Goal: Task Accomplishment & Management: Complete application form

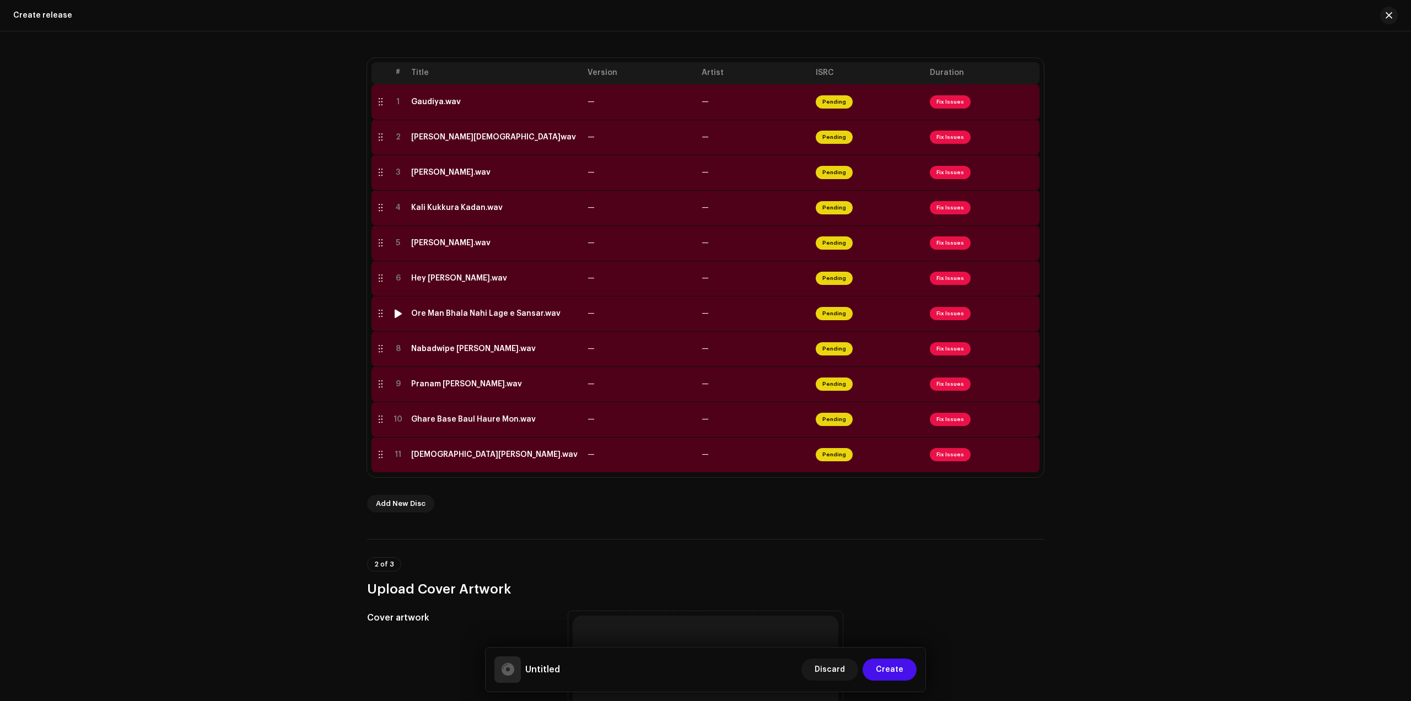
scroll to position [551, 0]
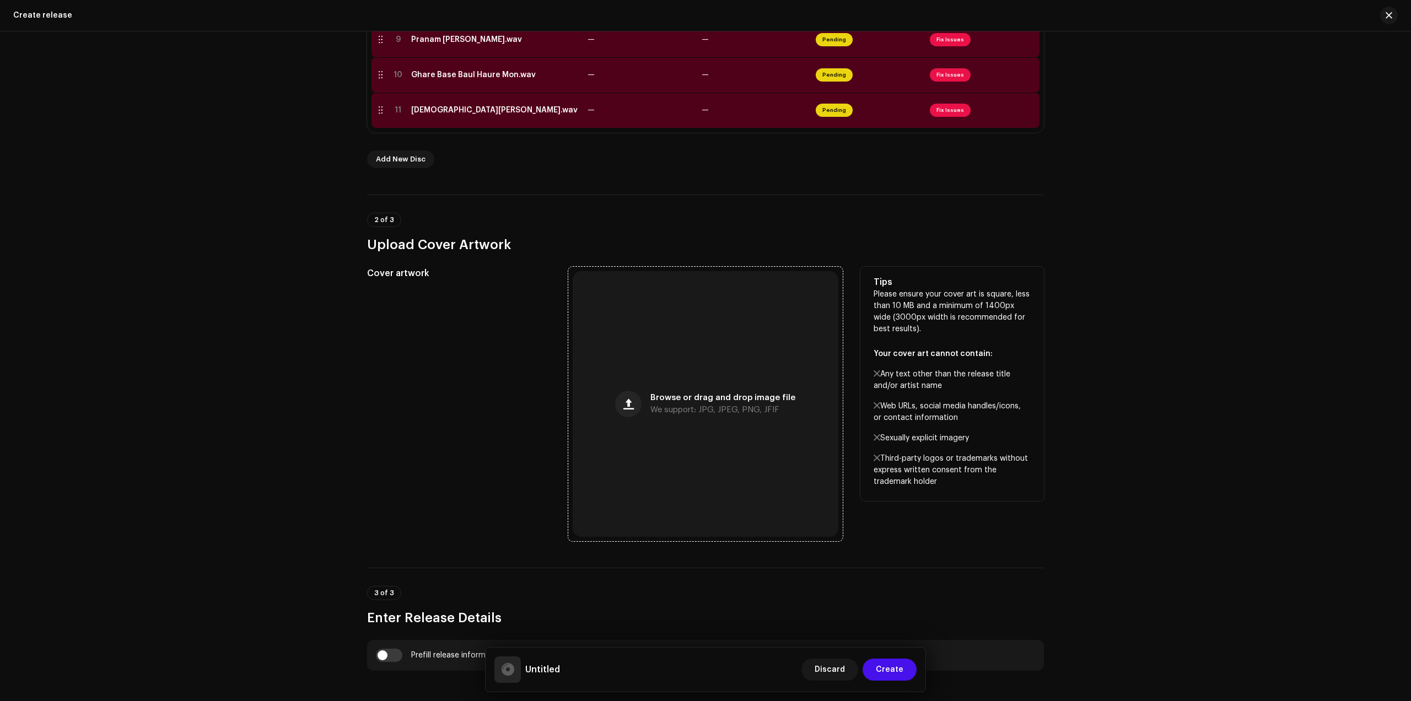
click at [654, 382] on div "Browse or drag and drop image file We support: JPG, JPEG, PNG, JFIF" at bounding box center [706, 404] width 266 height 266
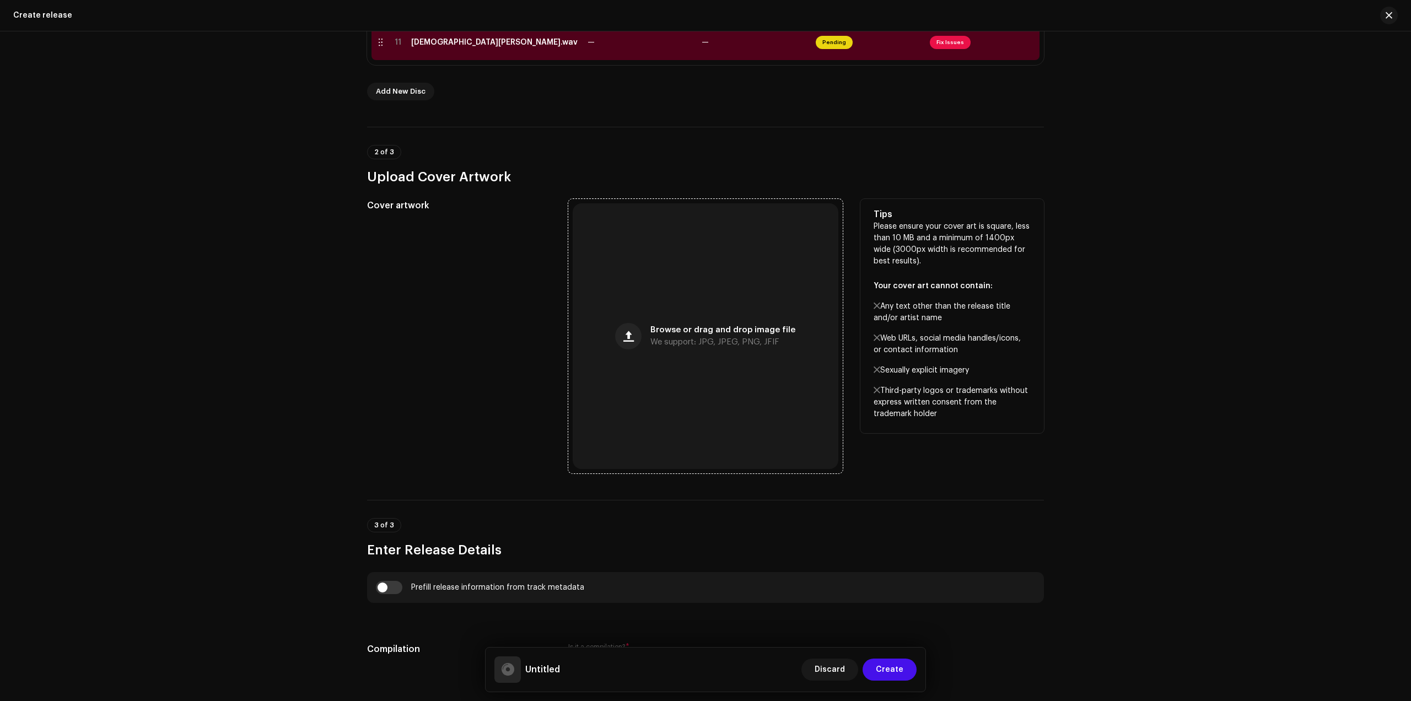
scroll to position [620, 0]
click at [669, 319] on div "Browse or drag and drop image file We support: JPG, JPEG, PNG, JFIF" at bounding box center [706, 335] width 266 height 266
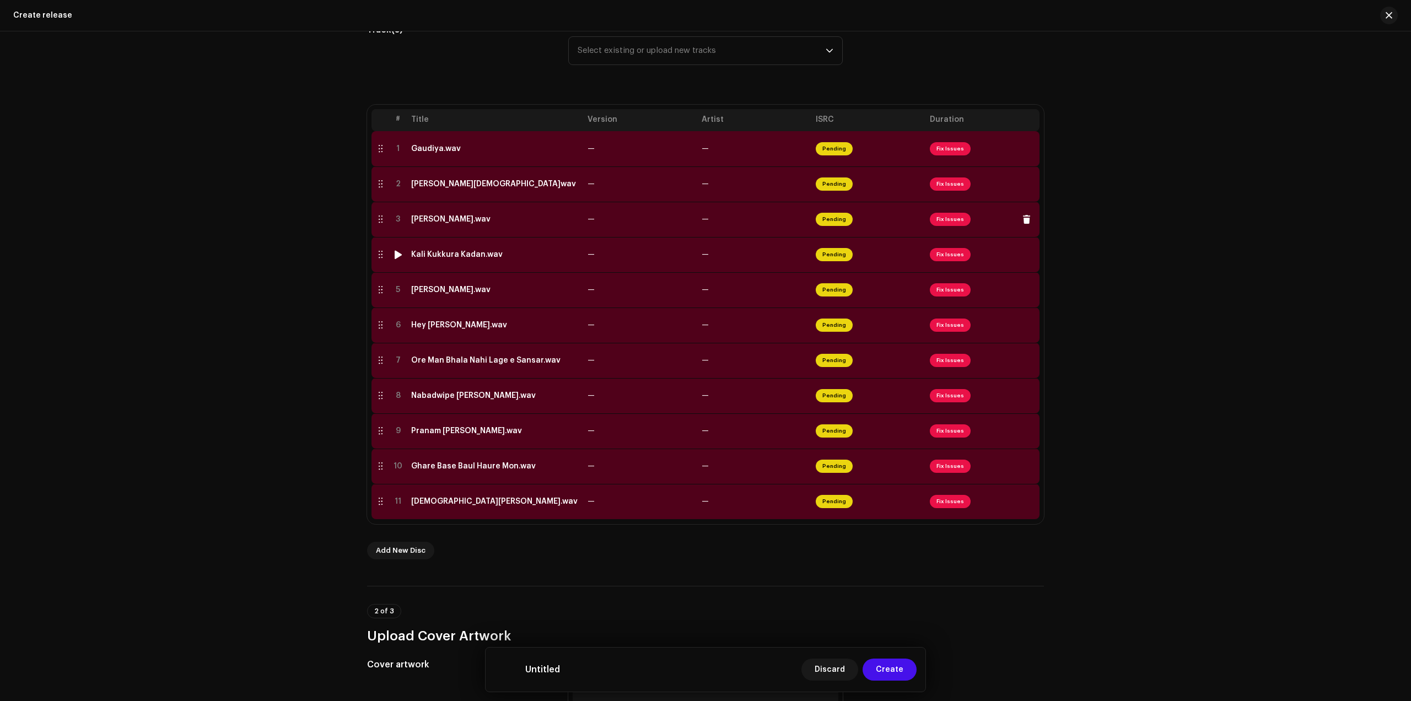
scroll to position [69, 0]
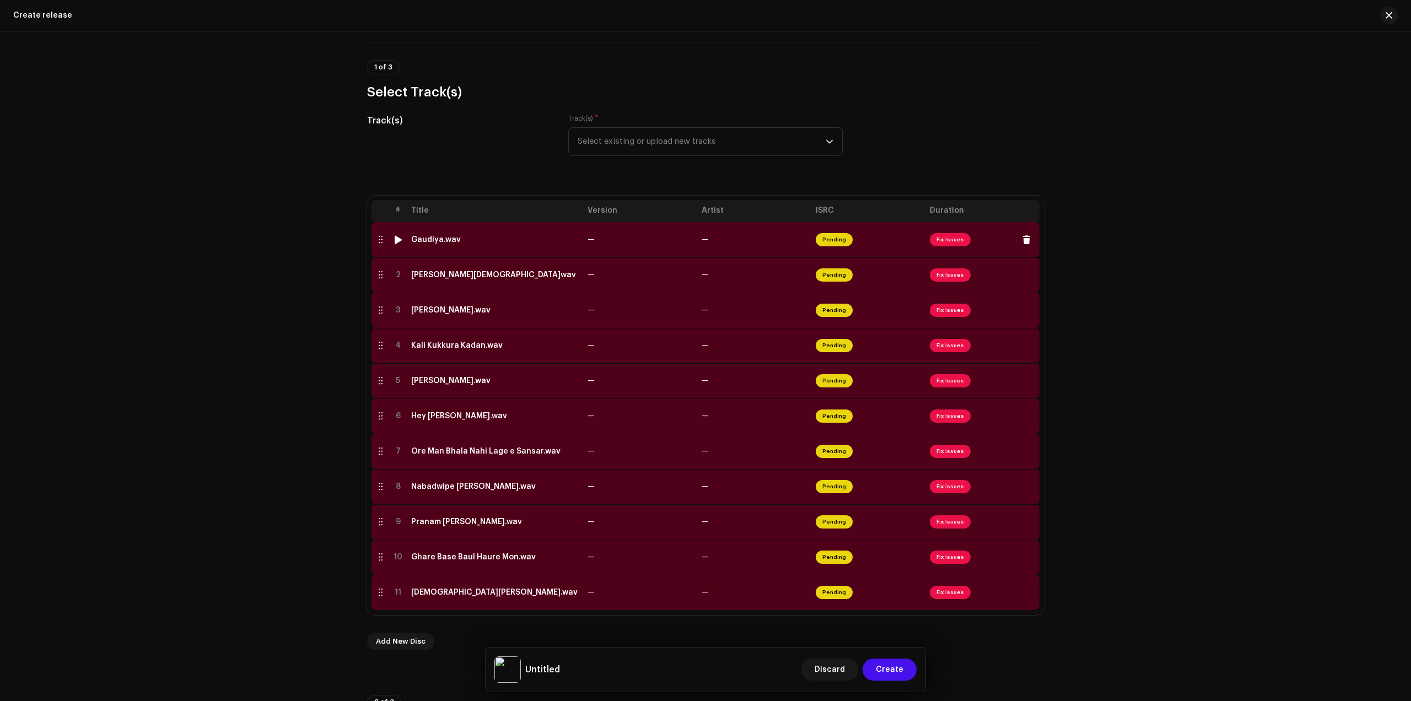
click at [439, 243] on div "Gaudiya.wav" at bounding box center [436, 239] width 50 height 9
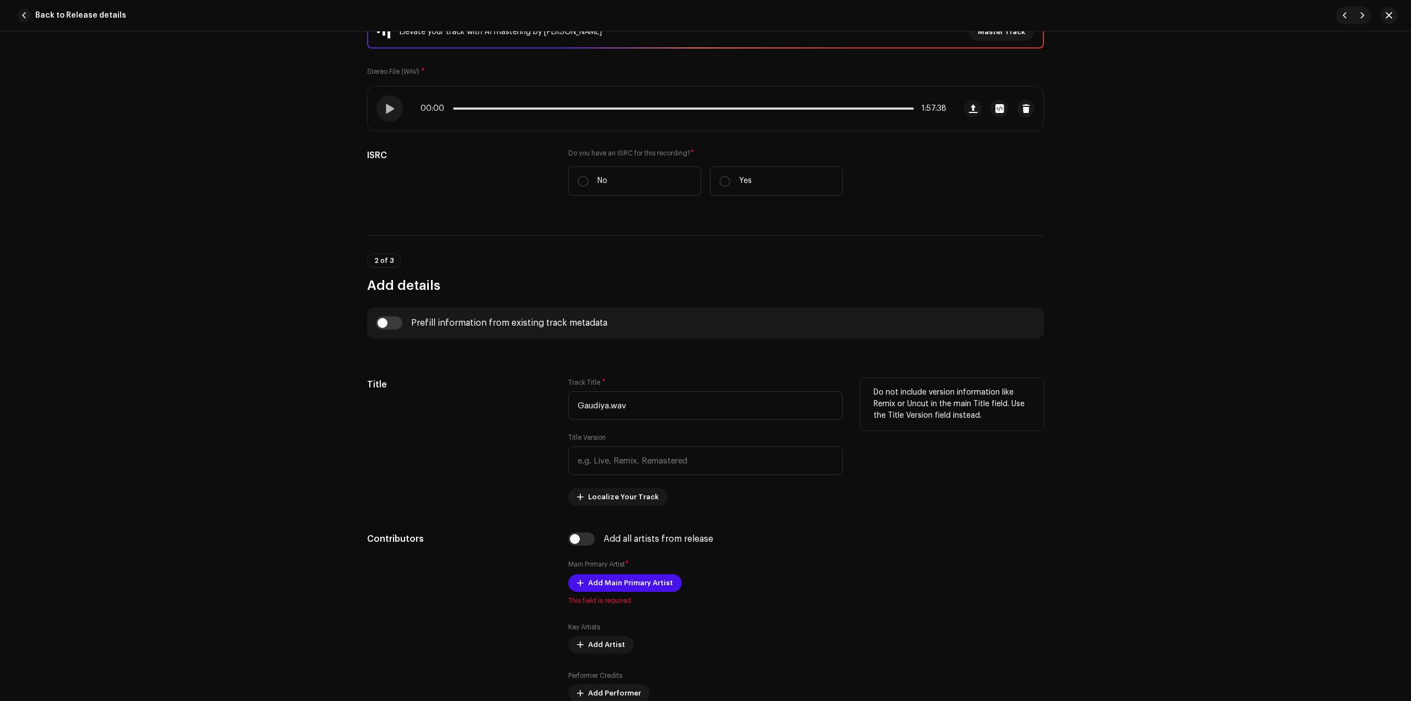
scroll to position [207, 0]
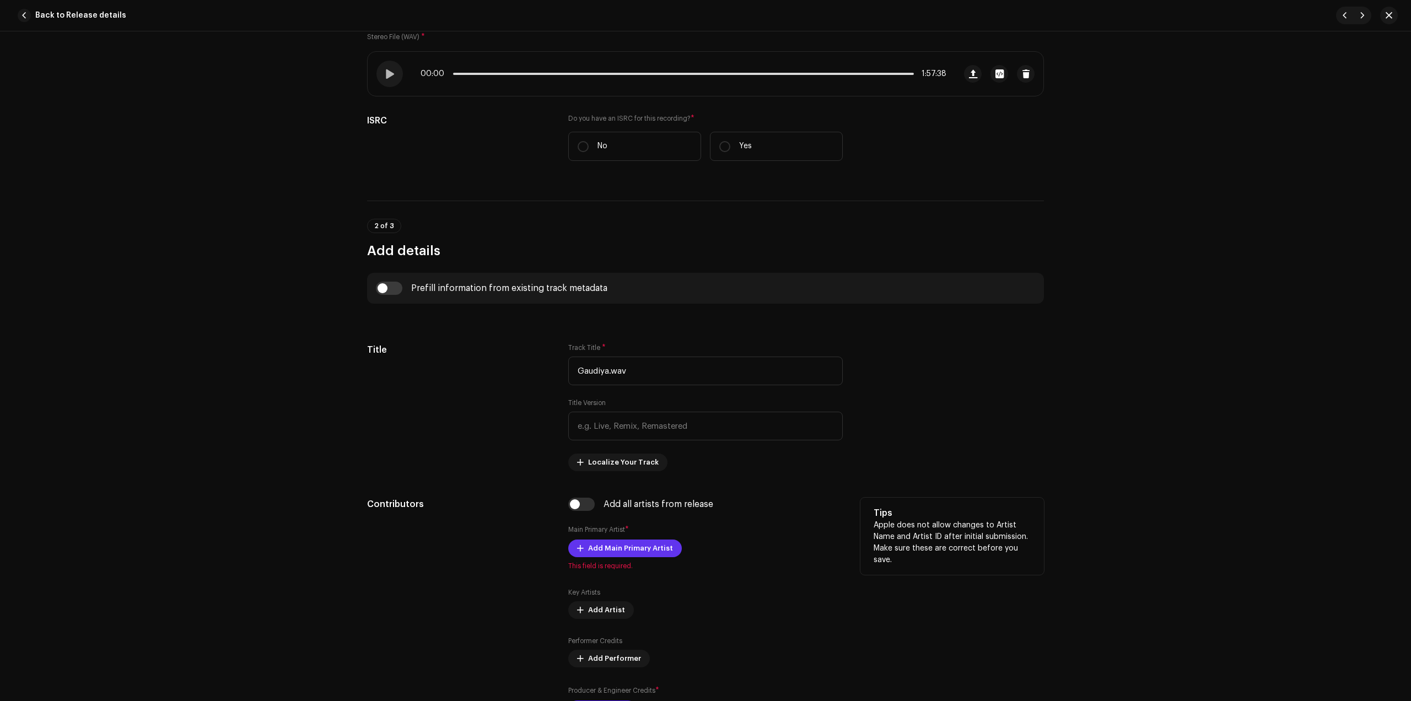
click at [651, 545] on span "Add Main Primary Artist" at bounding box center [630, 548] width 85 height 22
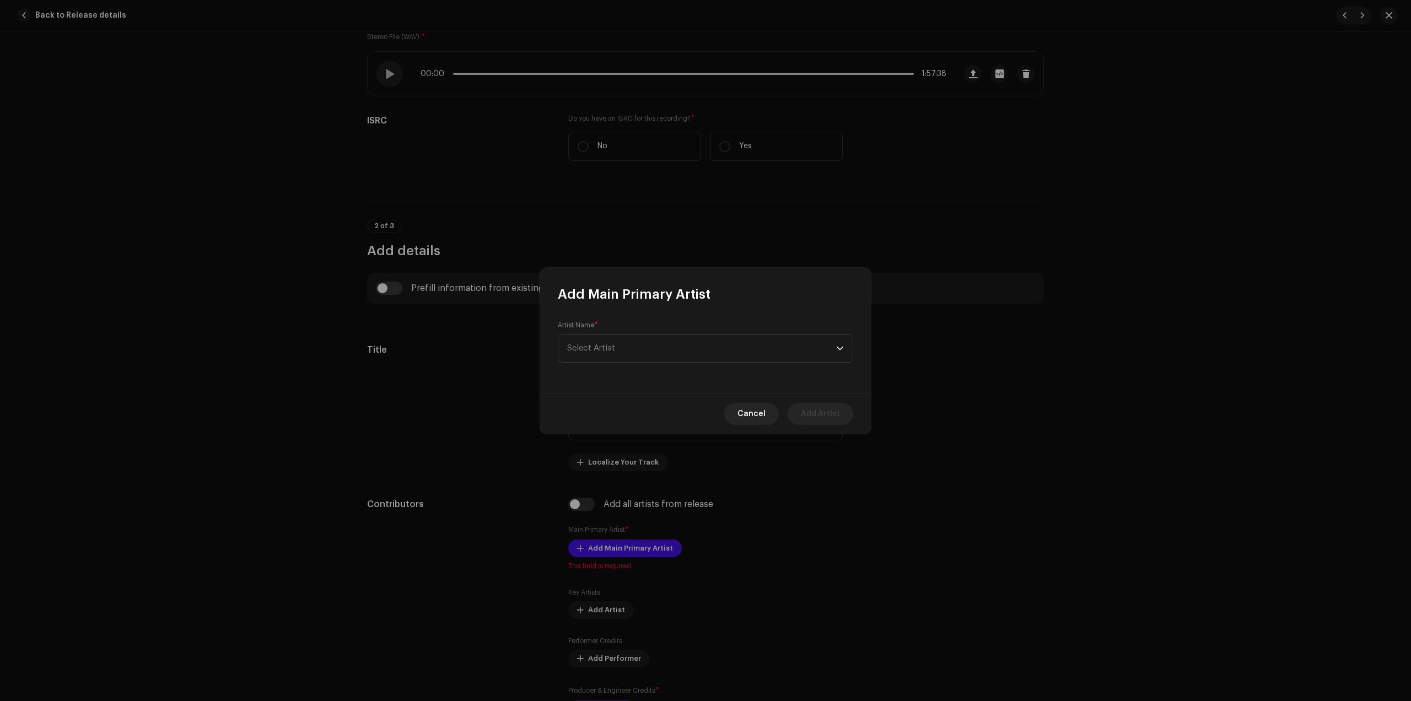
click at [617, 332] on div "Artist Name * Select Artist" at bounding box center [705, 342] width 295 height 42
click at [617, 337] on span "Select Artist" at bounding box center [701, 342] width 269 height 28
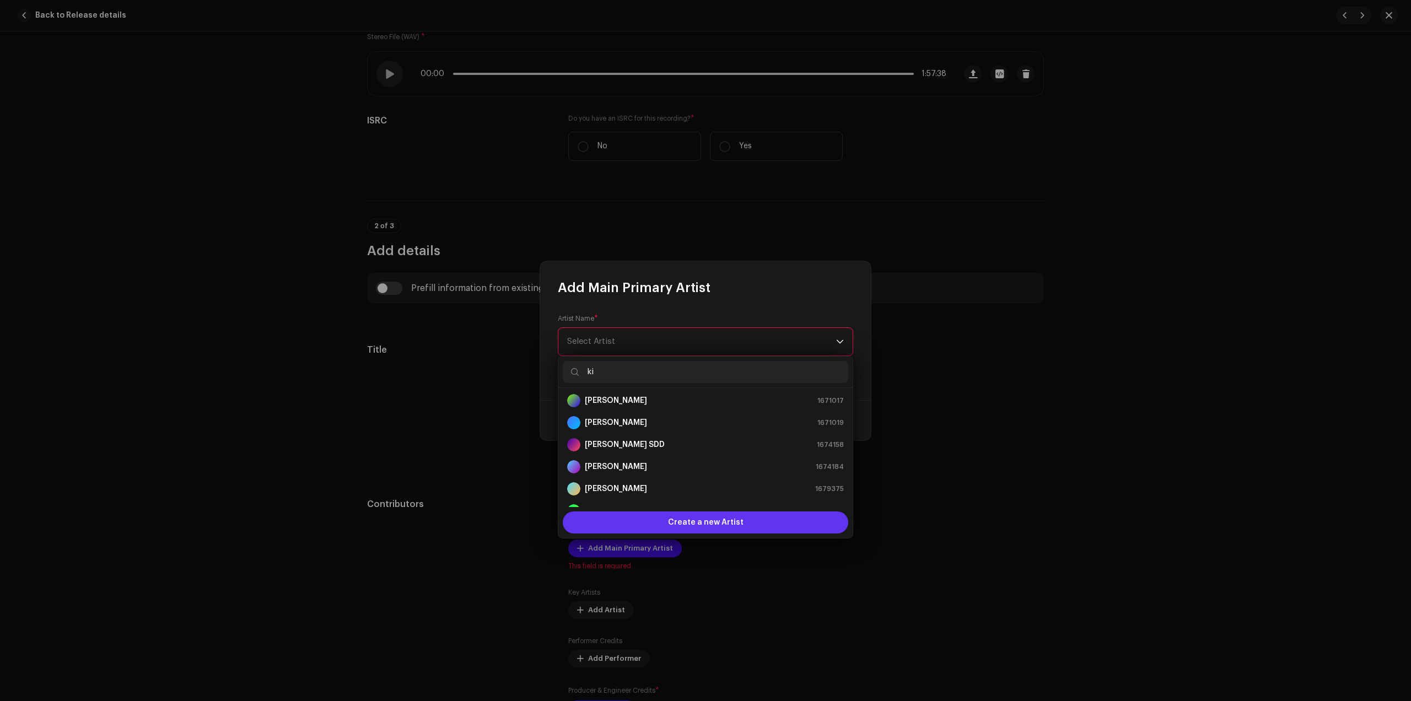
scroll to position [0, 0]
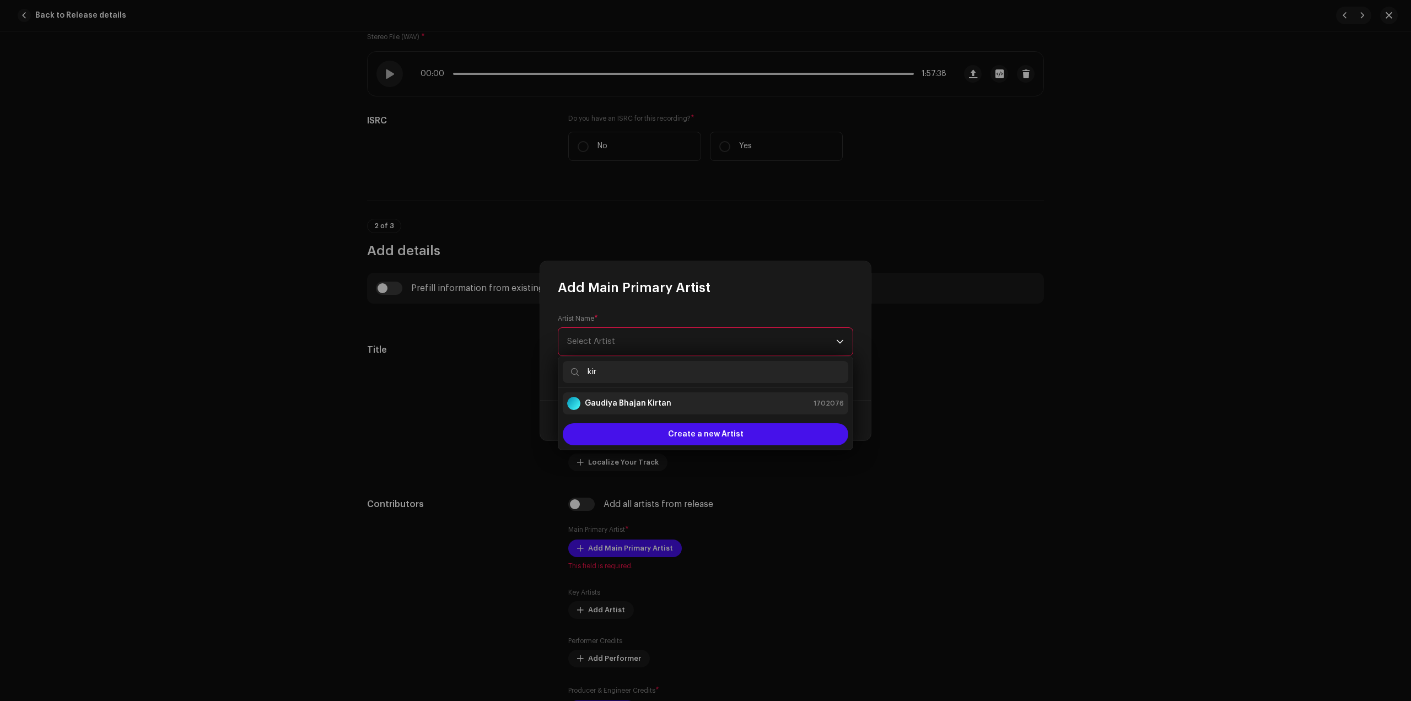
type input "kir"
click at [622, 402] on strong "Gaudiya Bhajan Kirtan" at bounding box center [628, 403] width 87 height 11
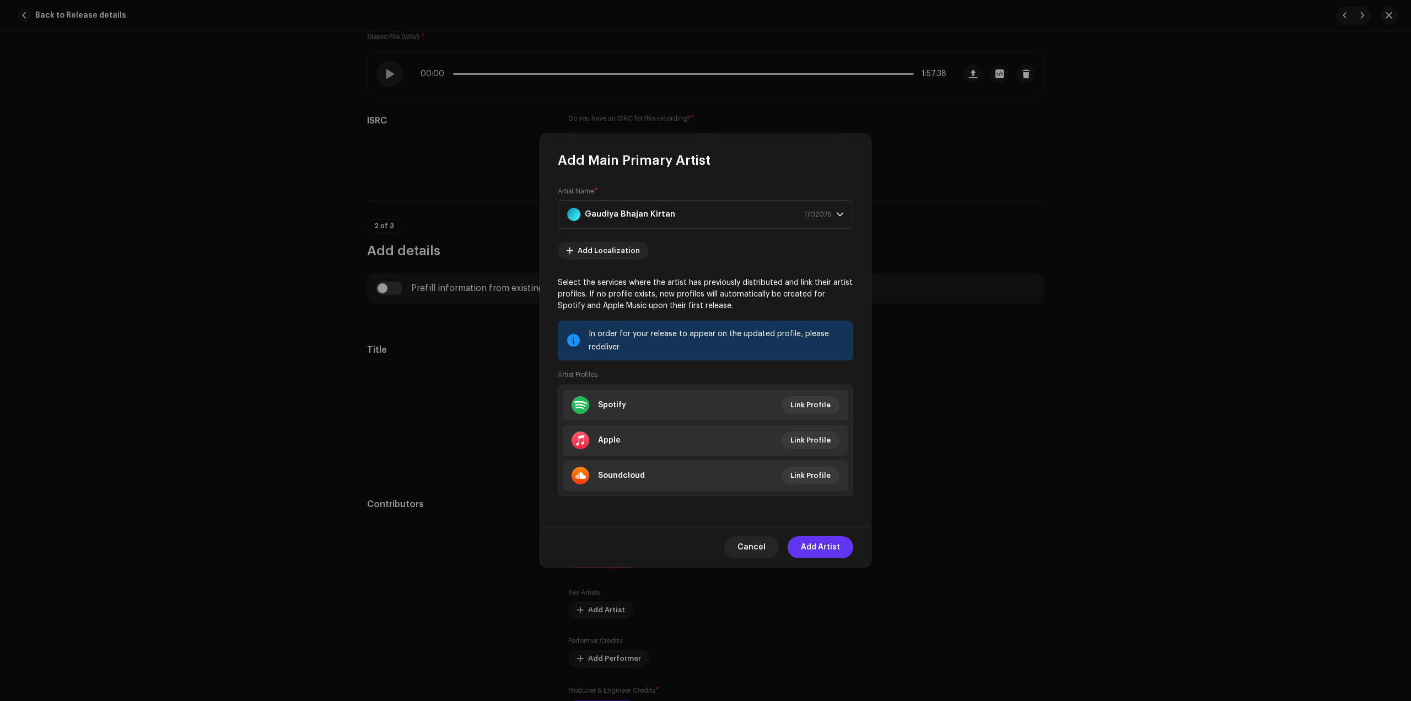
click at [823, 543] on span "Add Artist" at bounding box center [820, 547] width 39 height 22
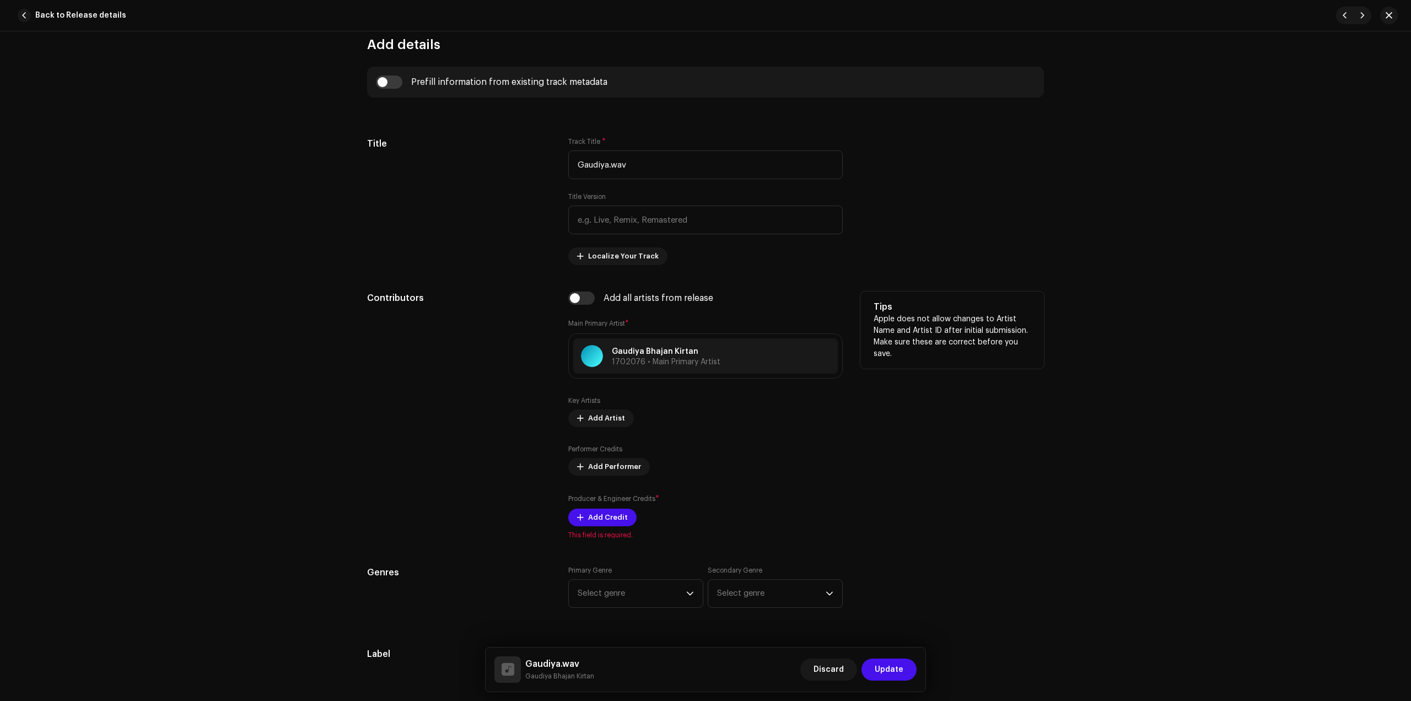
scroll to position [413, 0]
click at [589, 521] on span "Add Credit" at bounding box center [608, 517] width 40 height 22
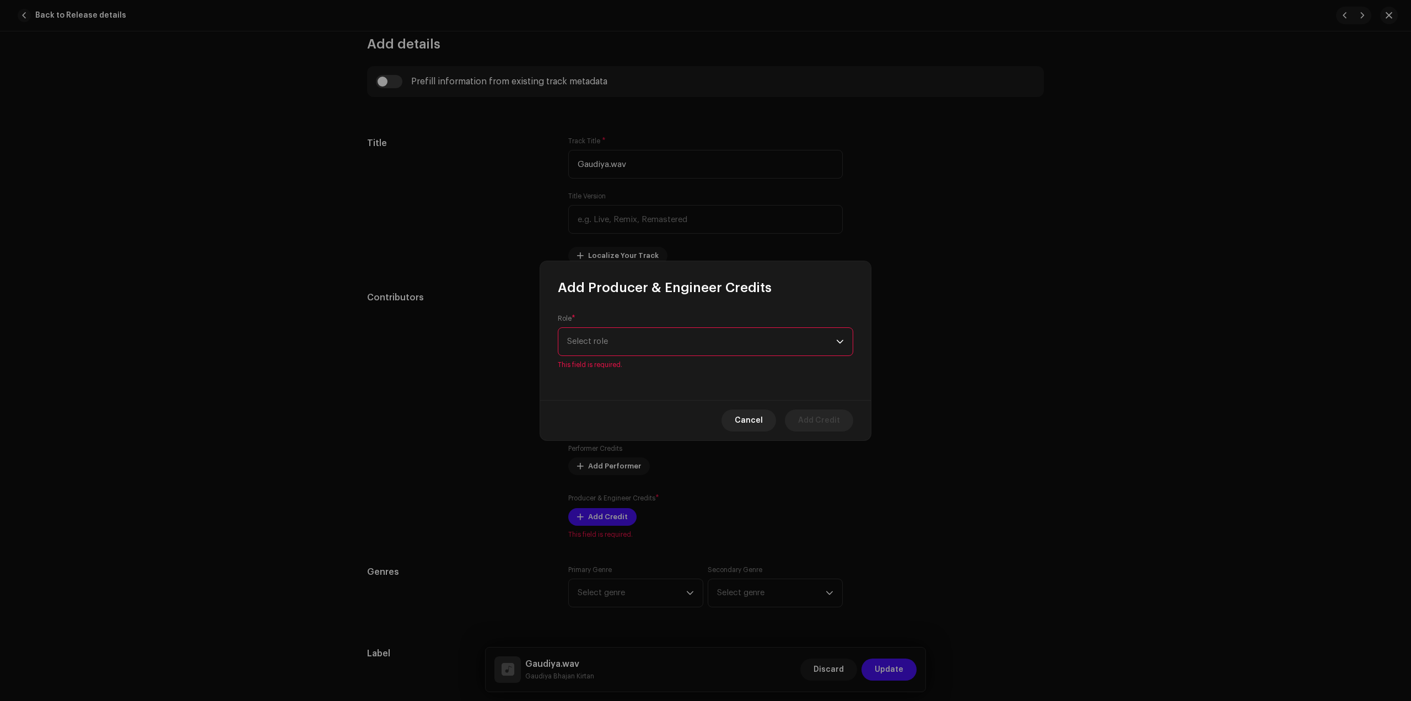
click at [644, 362] on div "Role * Select role This field is required." at bounding box center [705, 348] width 331 height 104
click at [634, 352] on span "Select role" at bounding box center [701, 342] width 269 height 28
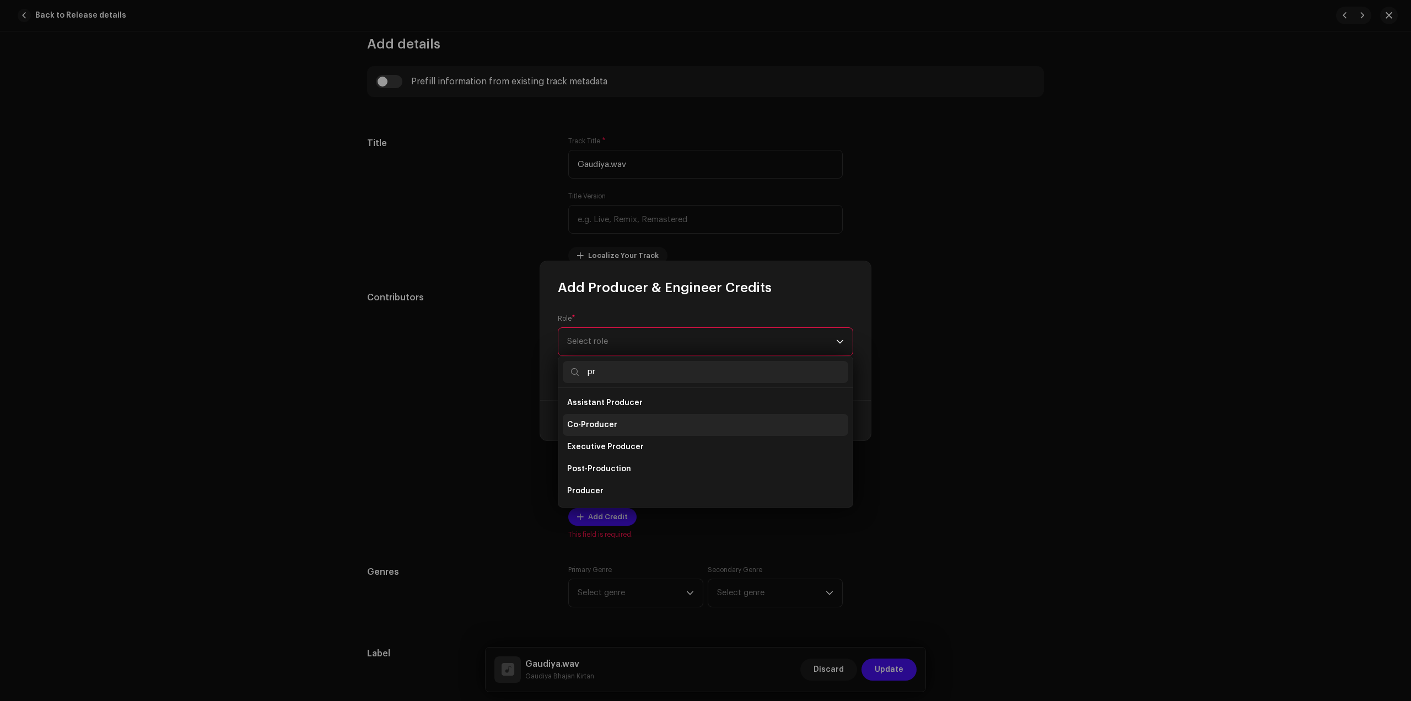
scroll to position [0, 0]
type input "pr"
click at [618, 486] on li "Producer" at bounding box center [705, 492] width 285 height 22
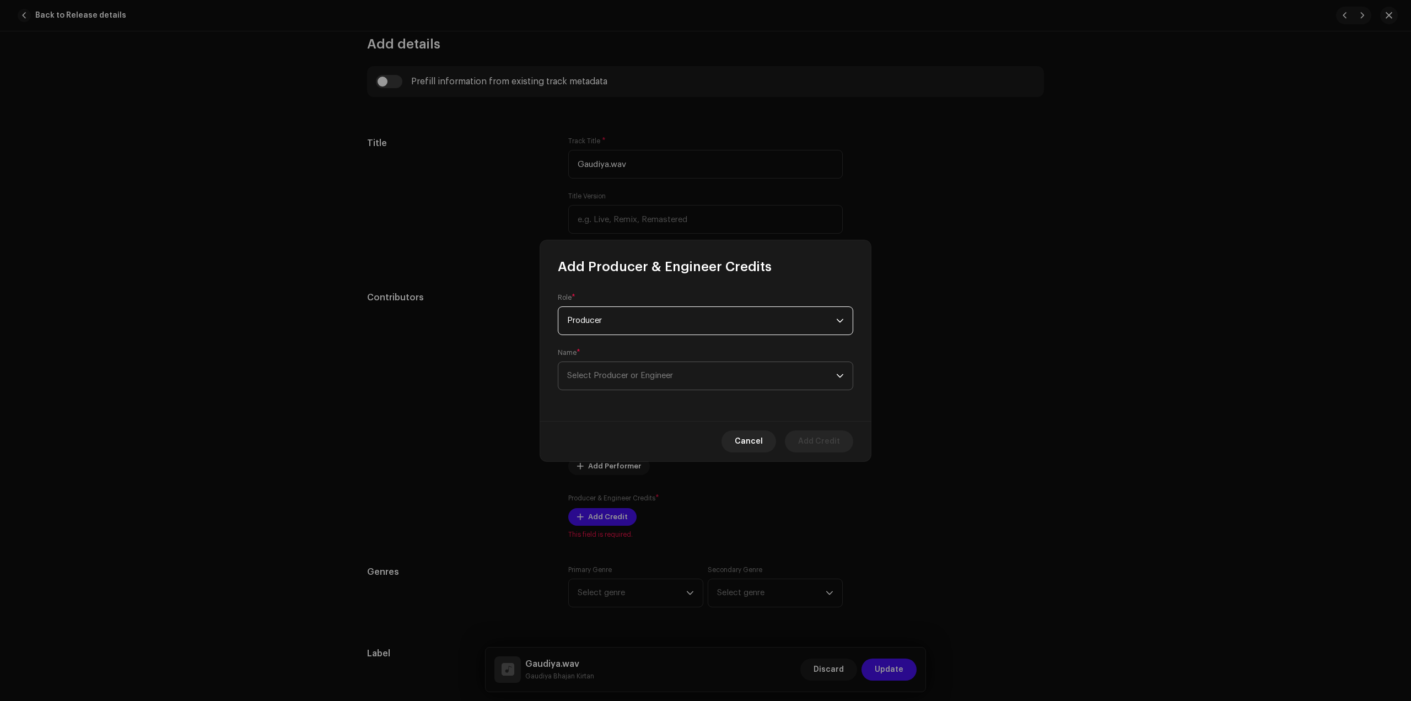
click at [654, 379] on span "Select Producer or Engineer" at bounding box center [620, 375] width 106 height 8
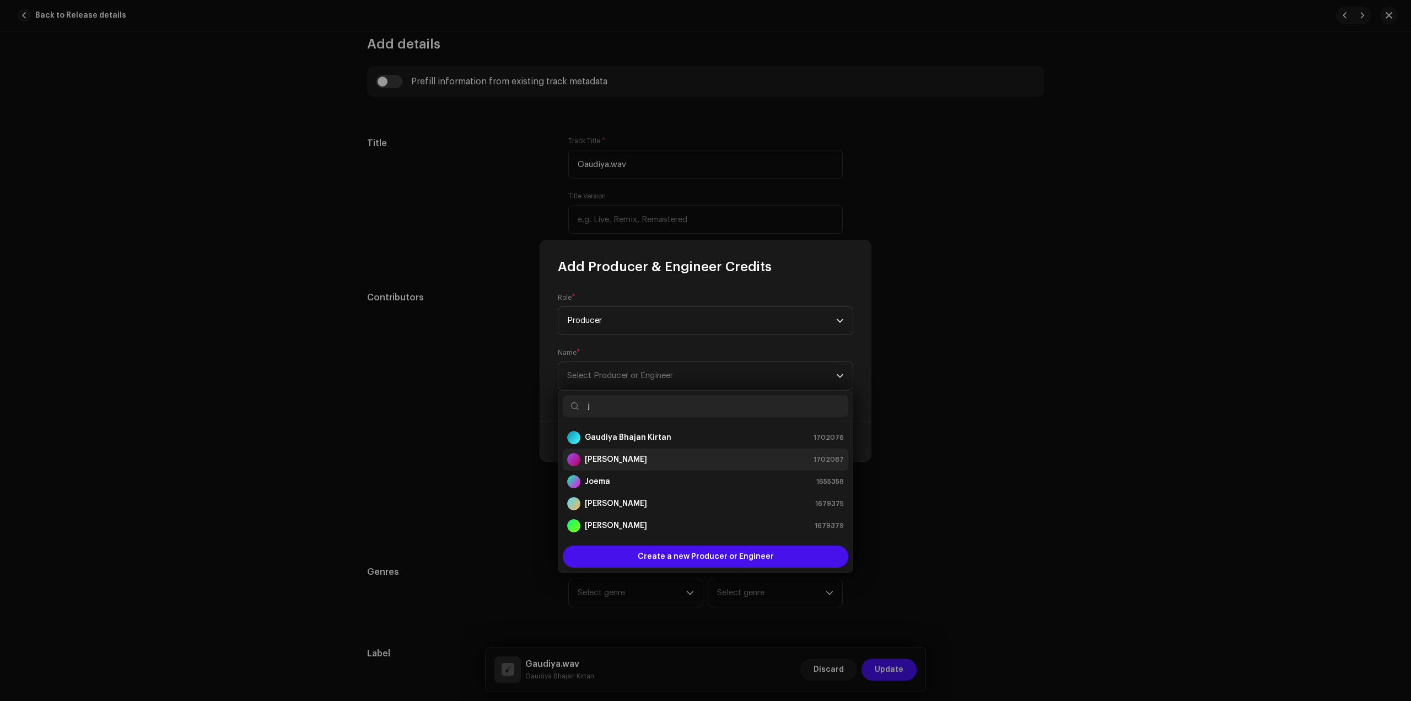
type input "j"
click at [627, 459] on div "[PERSON_NAME] 1702087" at bounding box center [705, 459] width 277 height 13
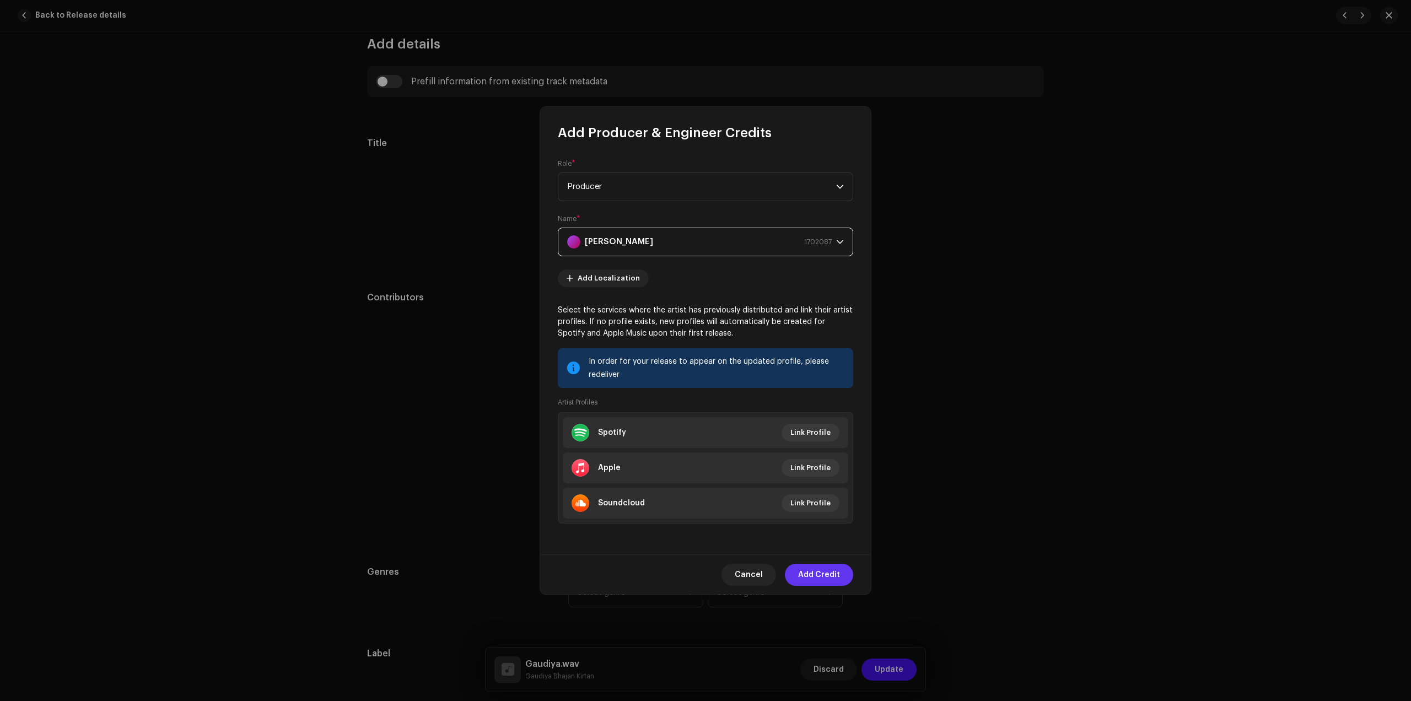
click at [829, 582] on span "Add Credit" at bounding box center [819, 575] width 42 height 22
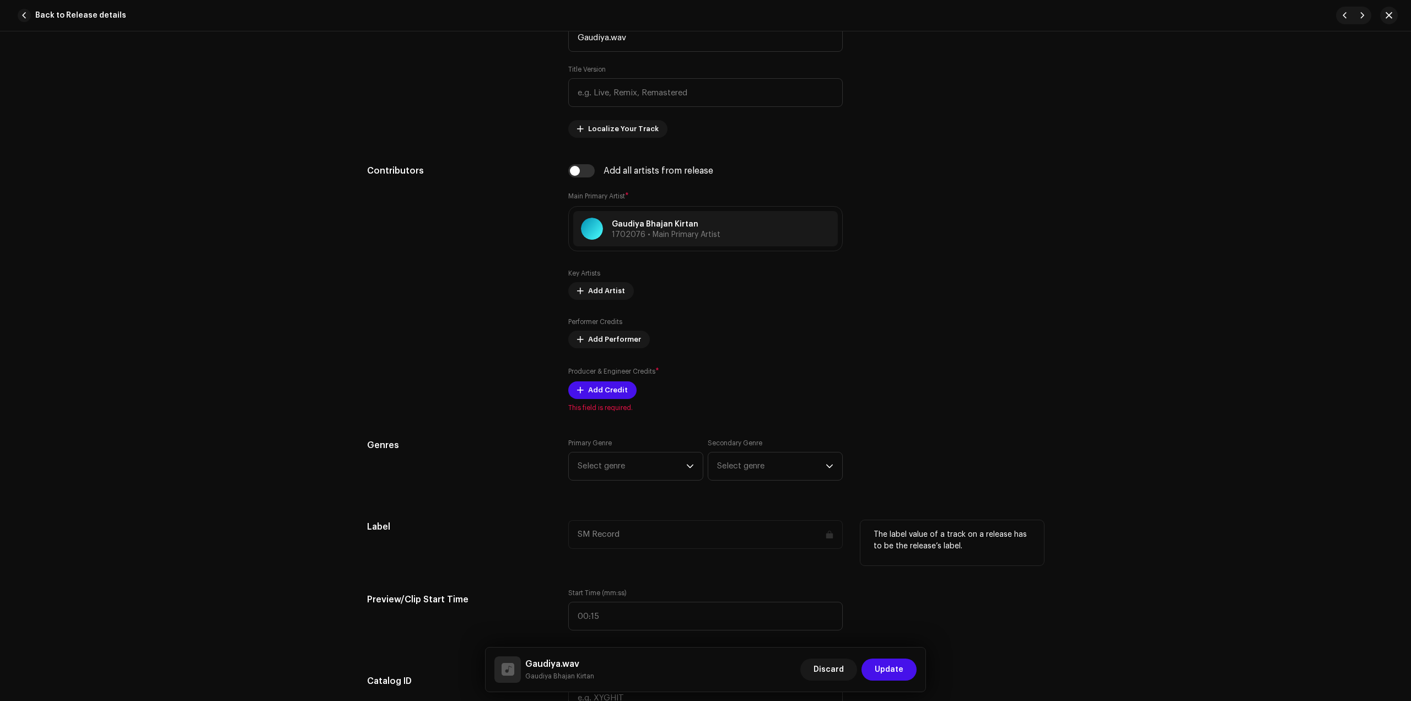
scroll to position [551, 0]
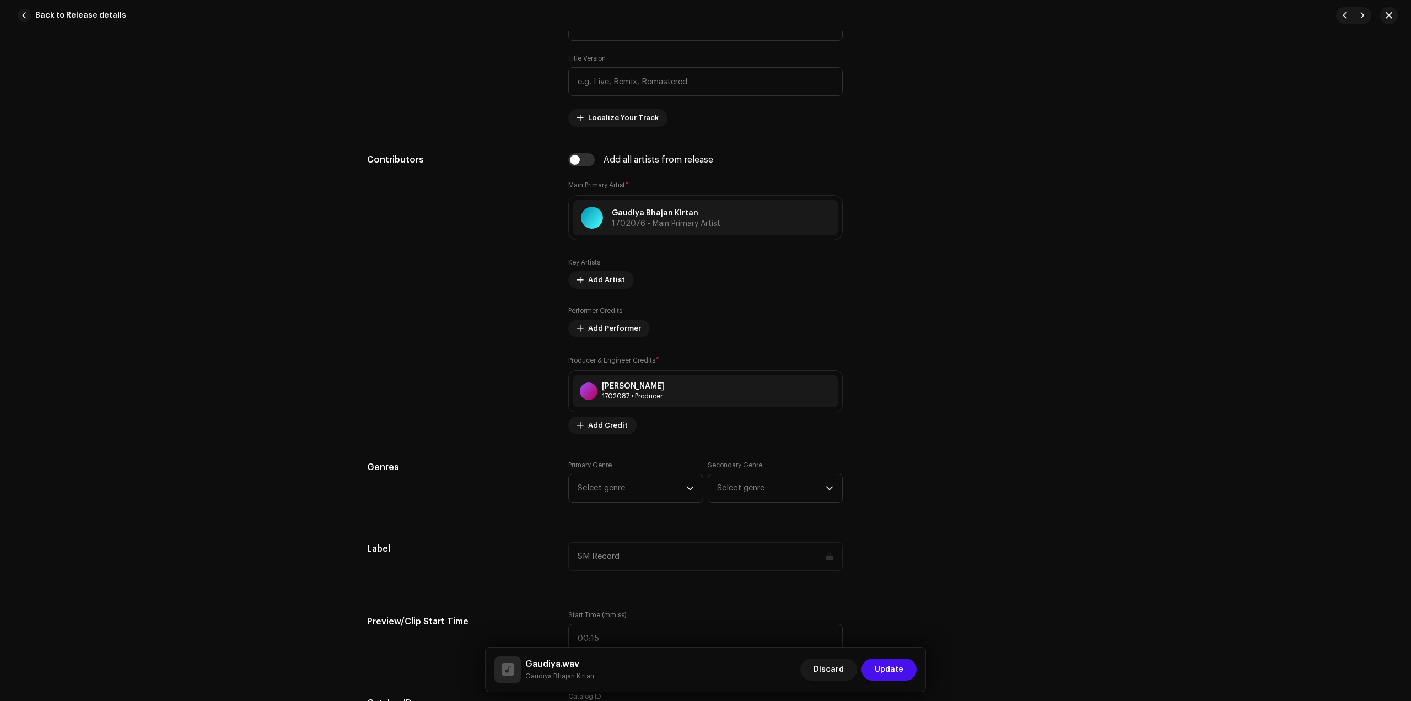
click at [636, 453] on div "Track details Complete the following to finalize your track. 1 of 3 Add Audio F…" at bounding box center [705, 698] width 712 height 2383
click at [637, 484] on span "Select genre" at bounding box center [632, 489] width 109 height 28
type input "dev"
click at [622, 565] on li "Devotional & Spiritual" at bounding box center [635, 573] width 125 height 22
click at [640, 558] on div "SM Record" at bounding box center [705, 556] width 274 height 29
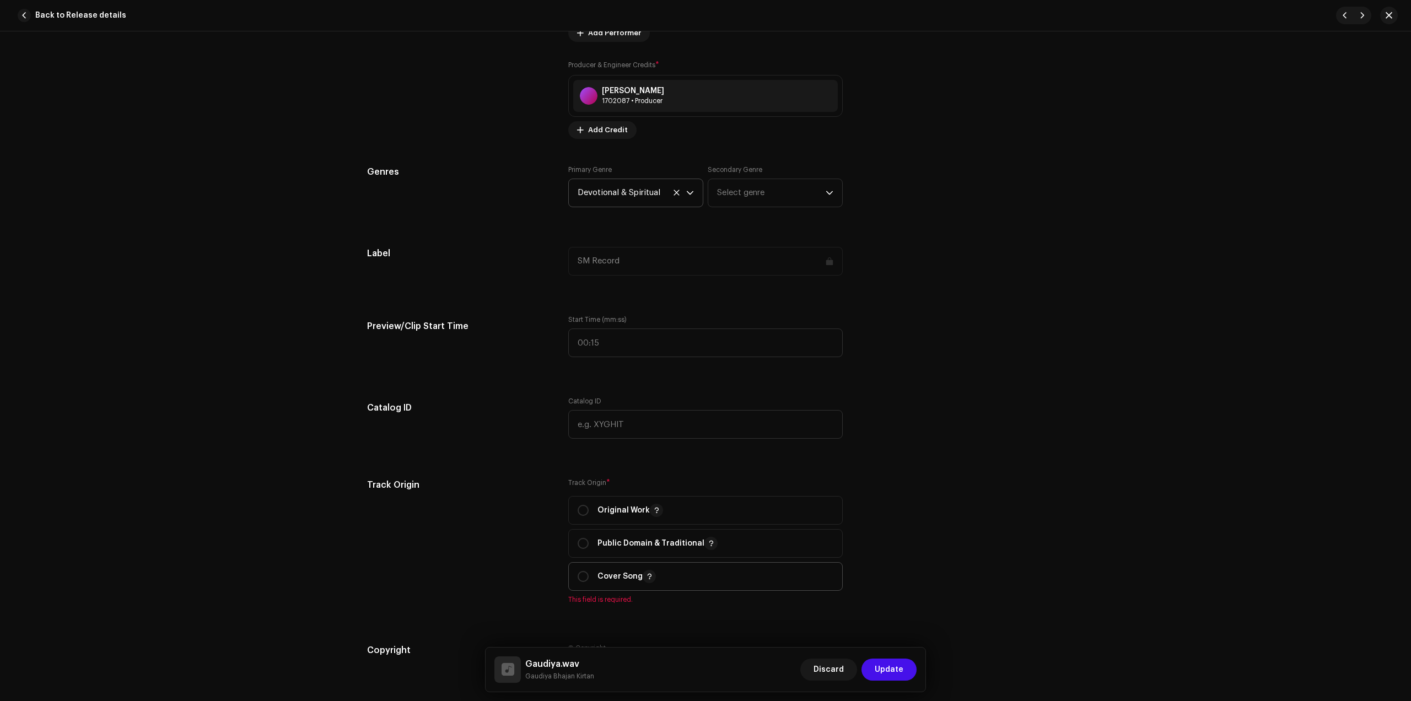
scroll to position [896, 0]
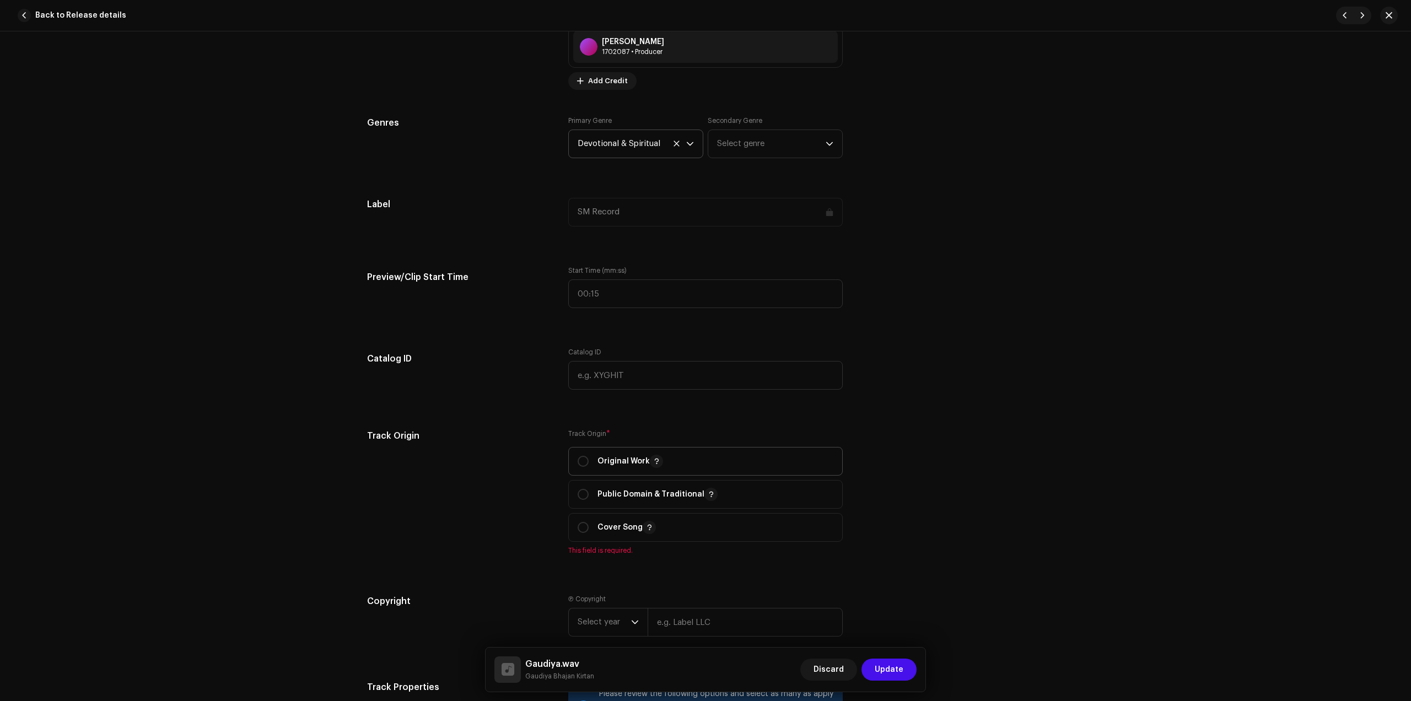
click at [597, 466] on p "Original Work" at bounding box center [630, 461] width 66 height 13
radio input "true"
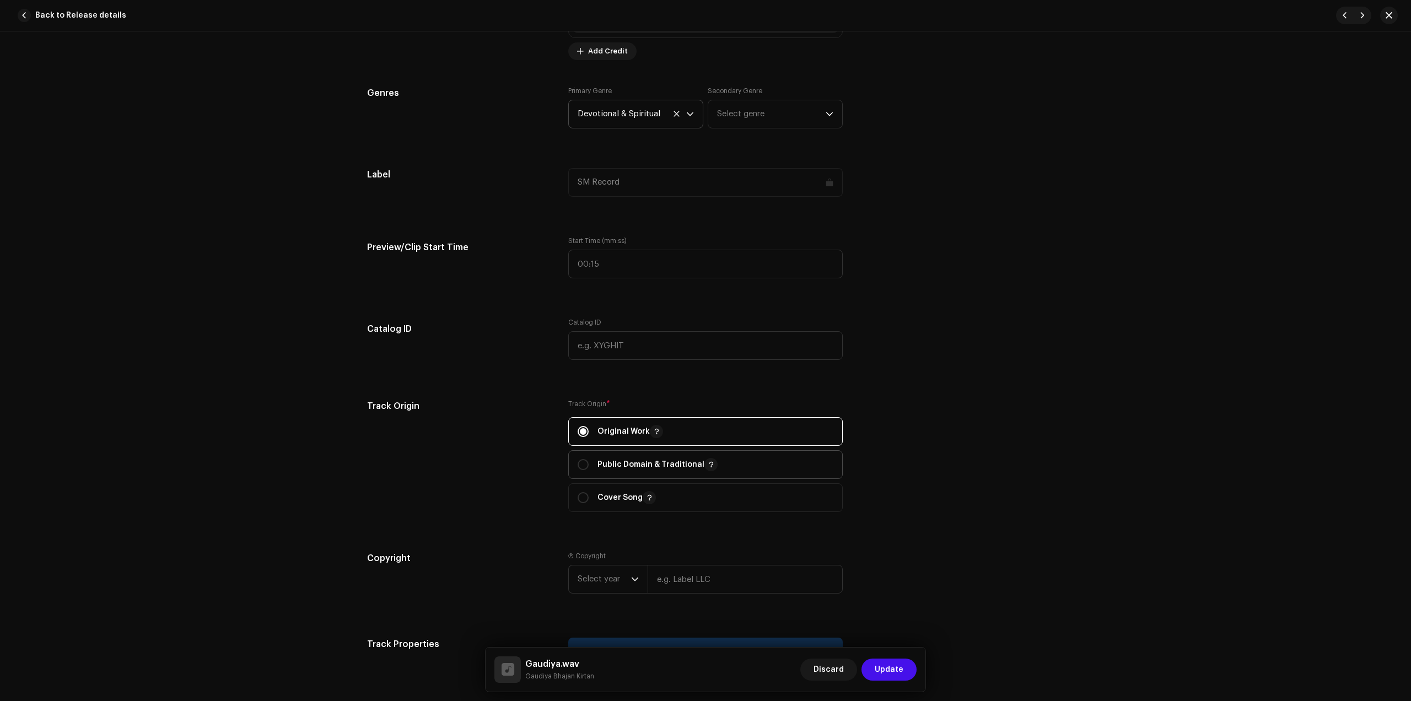
scroll to position [1033, 0]
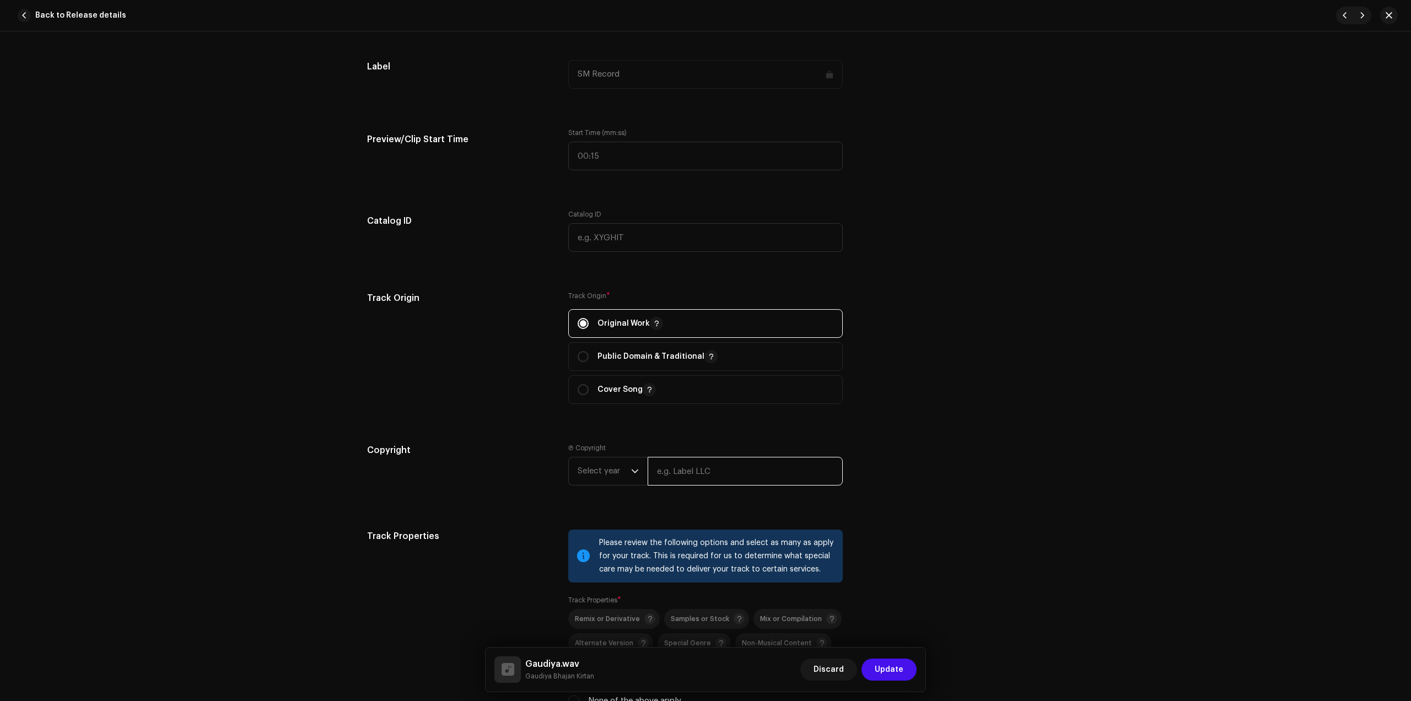
click at [690, 472] on input "text" at bounding box center [745, 471] width 195 height 29
type input "Gaudiya Bhajan Kirtan"
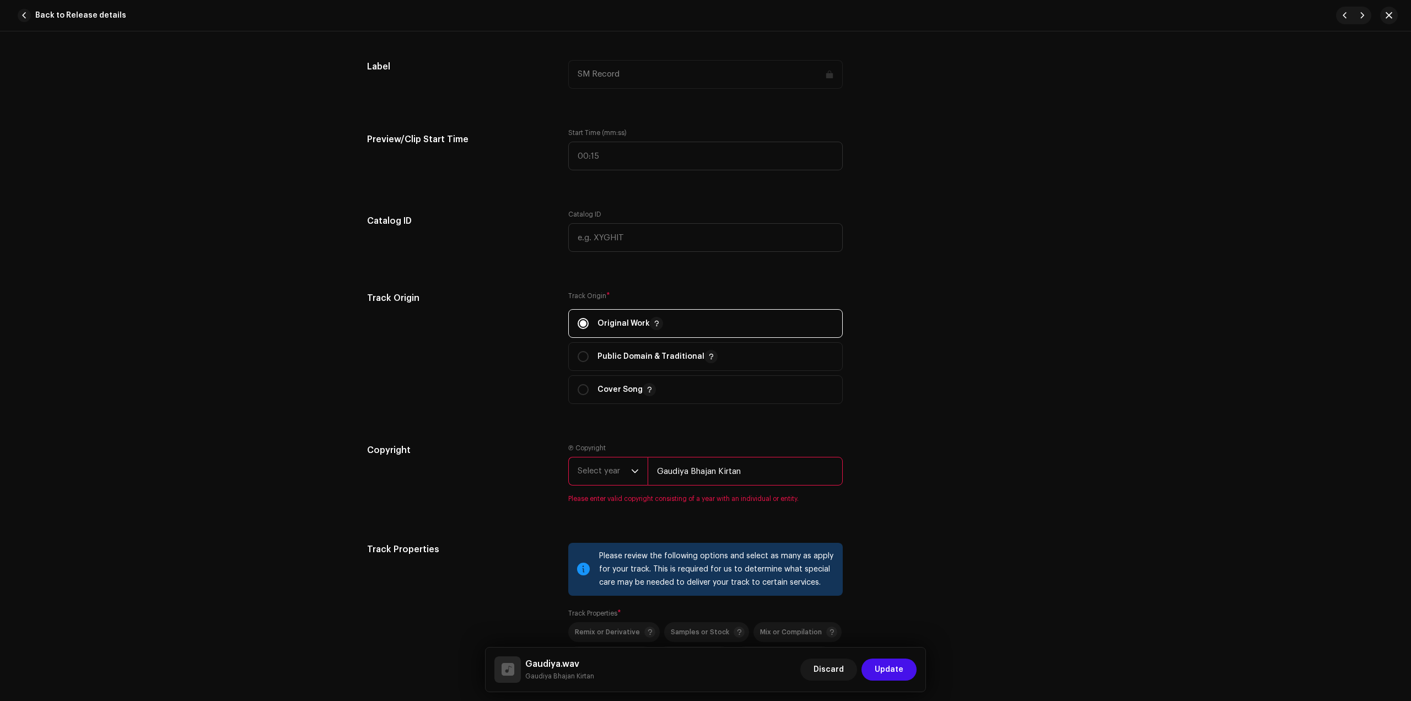
click at [599, 472] on span "Select year" at bounding box center [604, 471] width 53 height 28
click at [601, 547] on li "2025" at bounding box center [612, 555] width 78 height 22
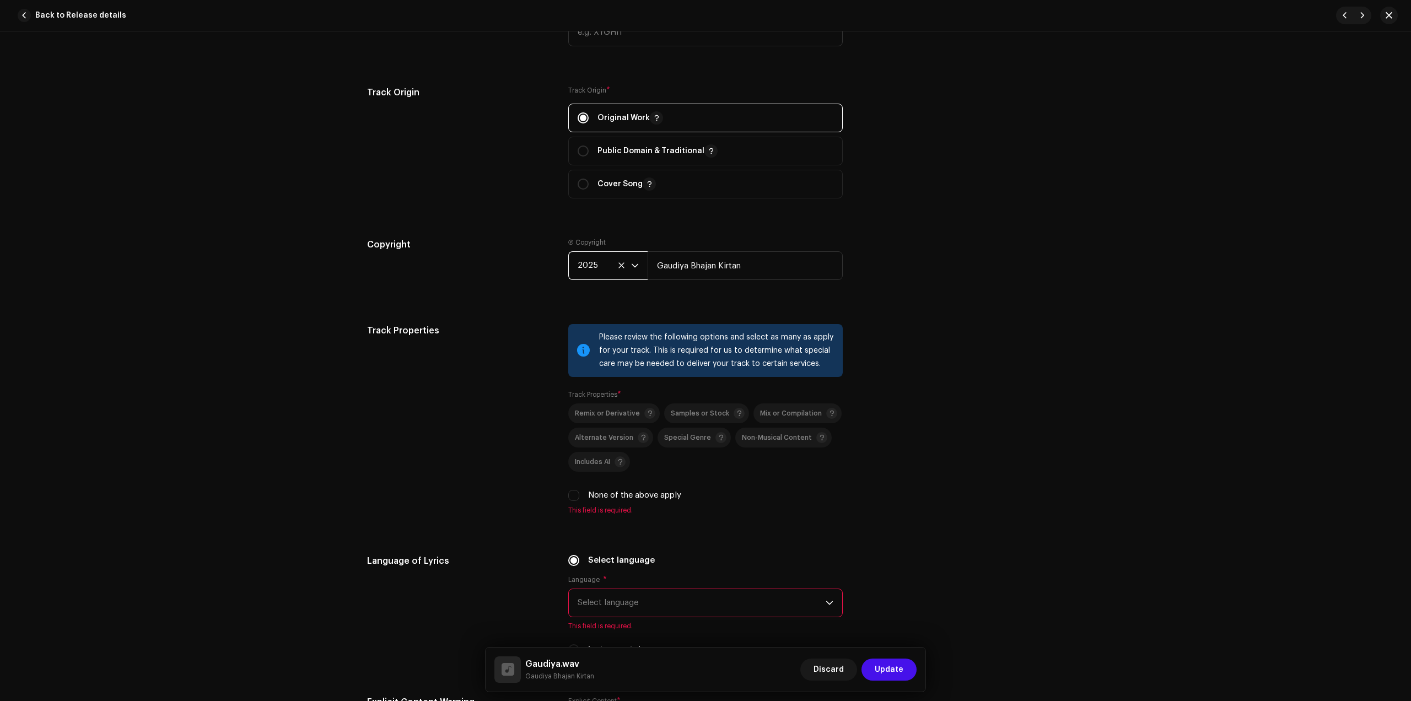
scroll to position [1240, 0]
click at [605, 489] on label "None of the above apply" at bounding box center [634, 494] width 93 height 12
click at [579, 489] on input "None of the above apply" at bounding box center [573, 494] width 11 height 11
checkbox input "true"
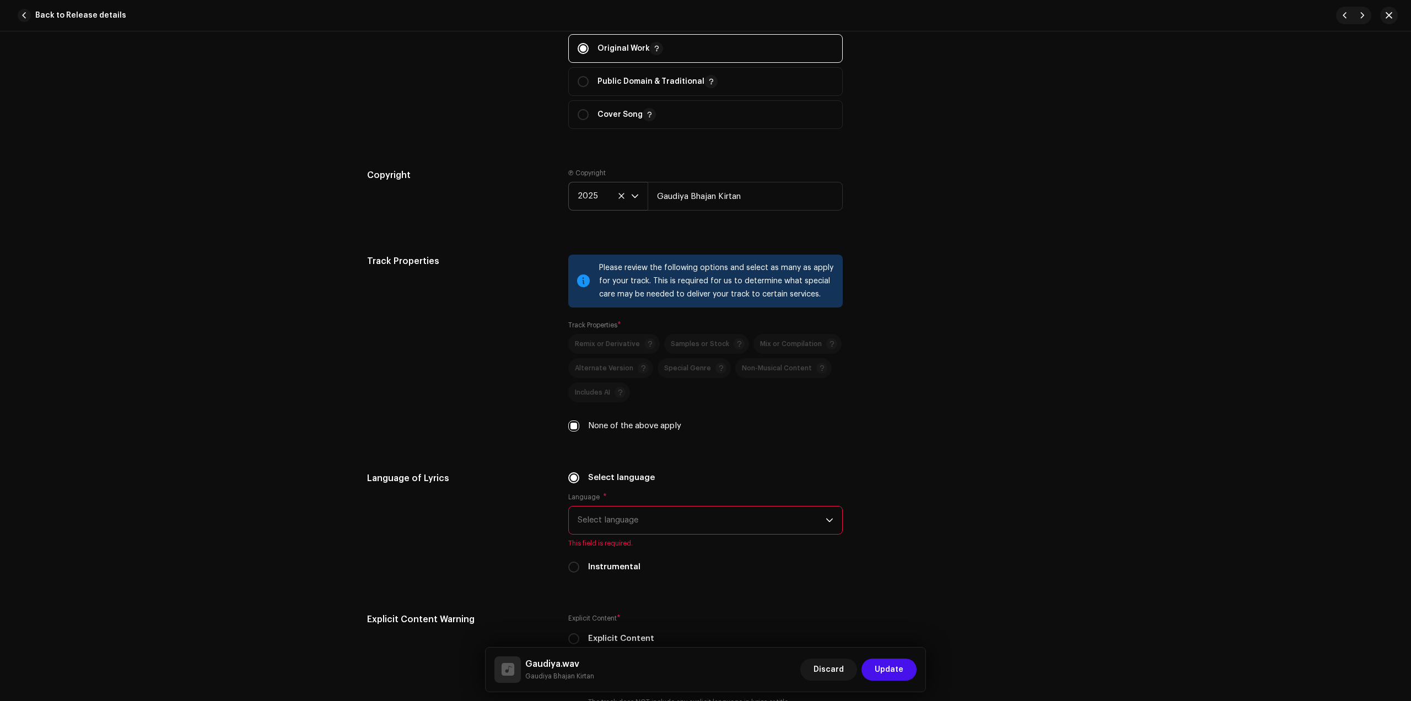
scroll to position [1309, 0]
click at [640, 511] on span "Select language" at bounding box center [702, 520] width 248 height 28
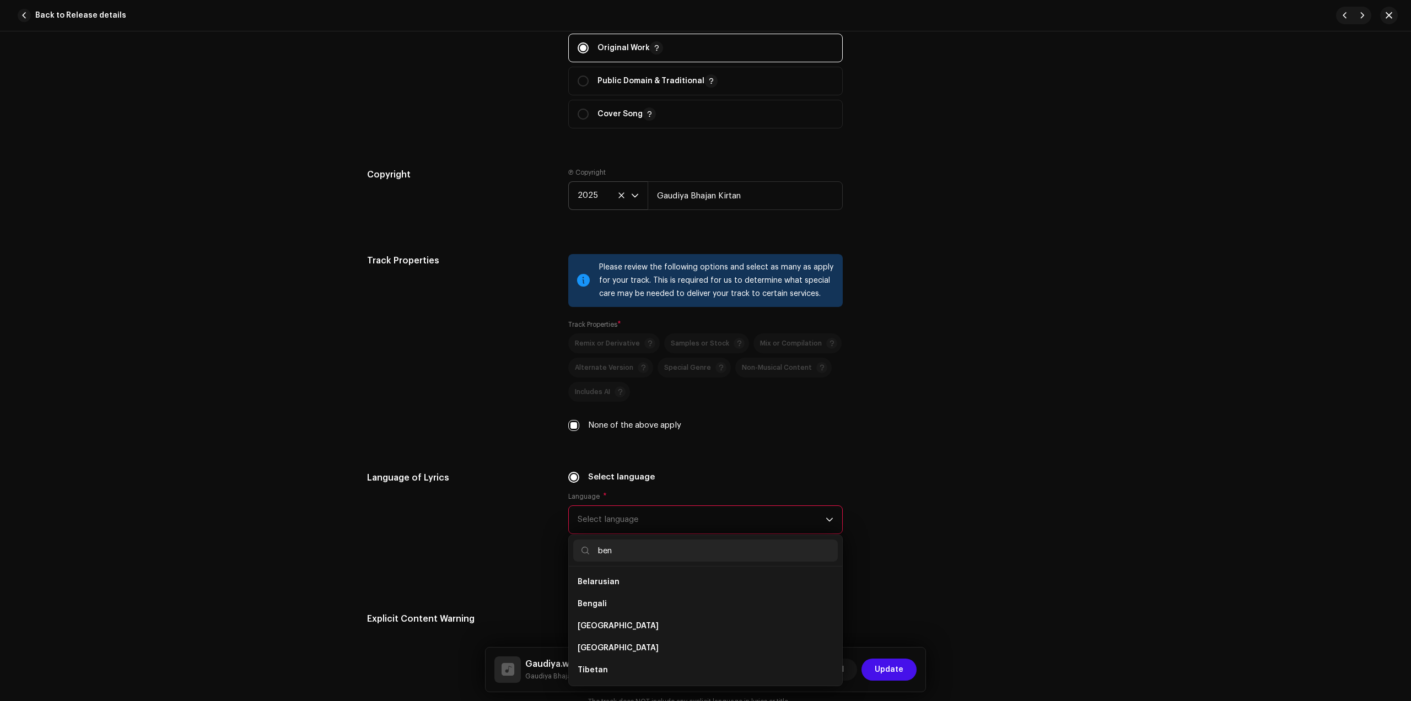
scroll to position [0, 0]
type input "ben"
click at [610, 585] on li "Bengali" at bounding box center [705, 582] width 265 height 22
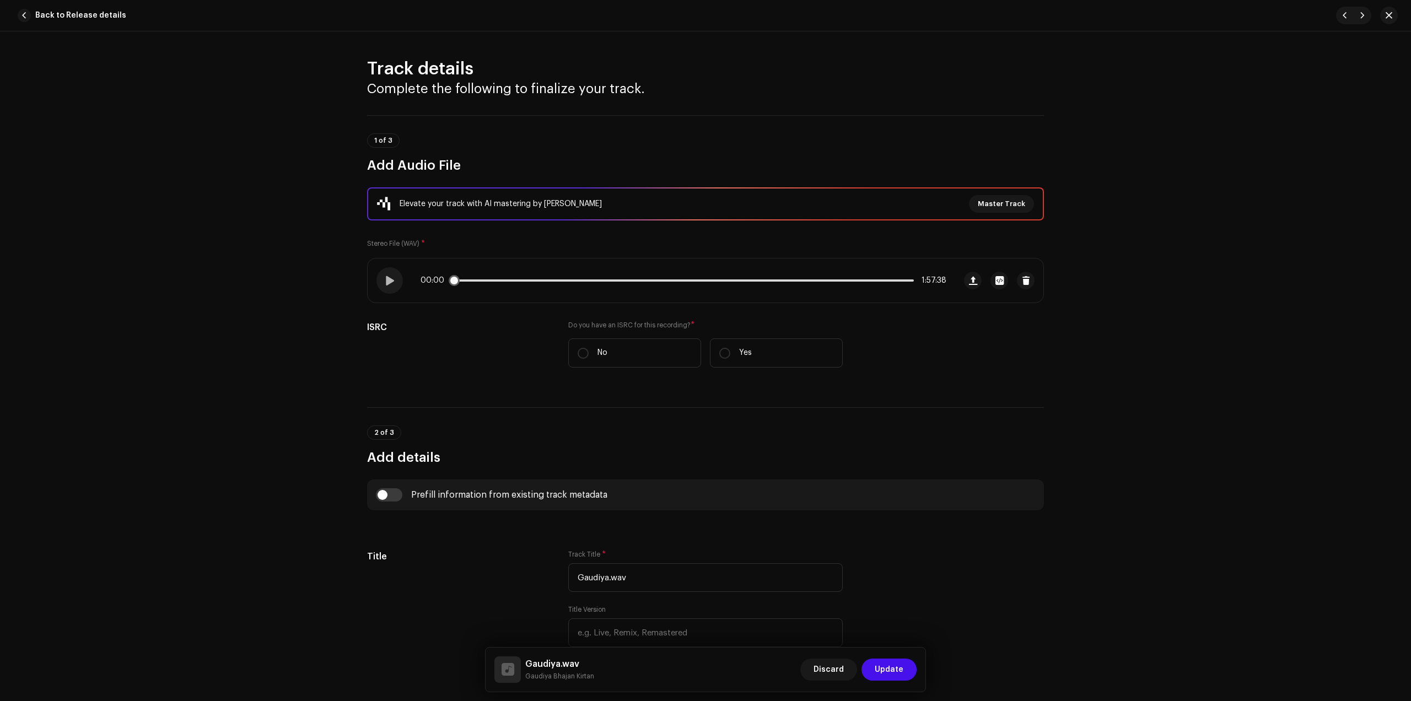
click at [498, 280] on p-slider at bounding box center [683, 280] width 461 height 2
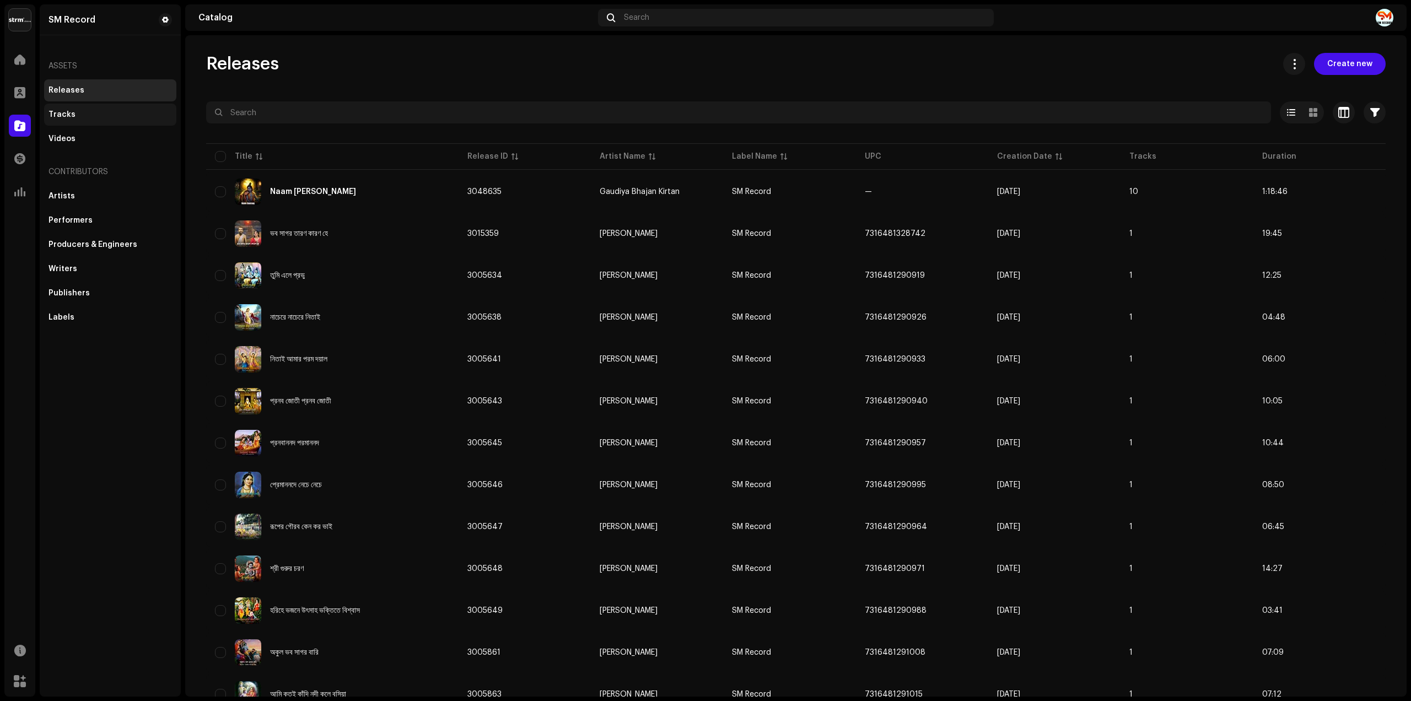
click at [62, 121] on div "Tracks" at bounding box center [110, 115] width 132 height 22
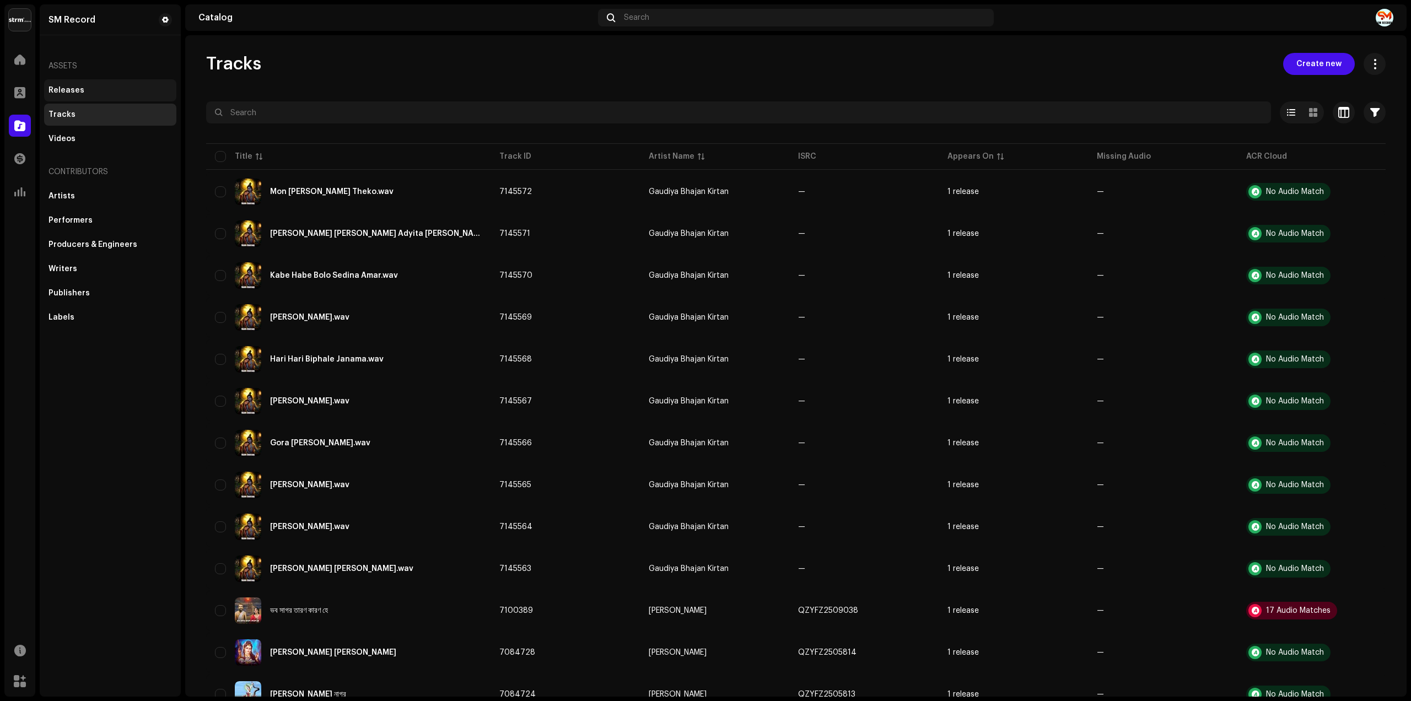
click at [61, 94] on div "Releases" at bounding box center [66, 90] width 36 height 9
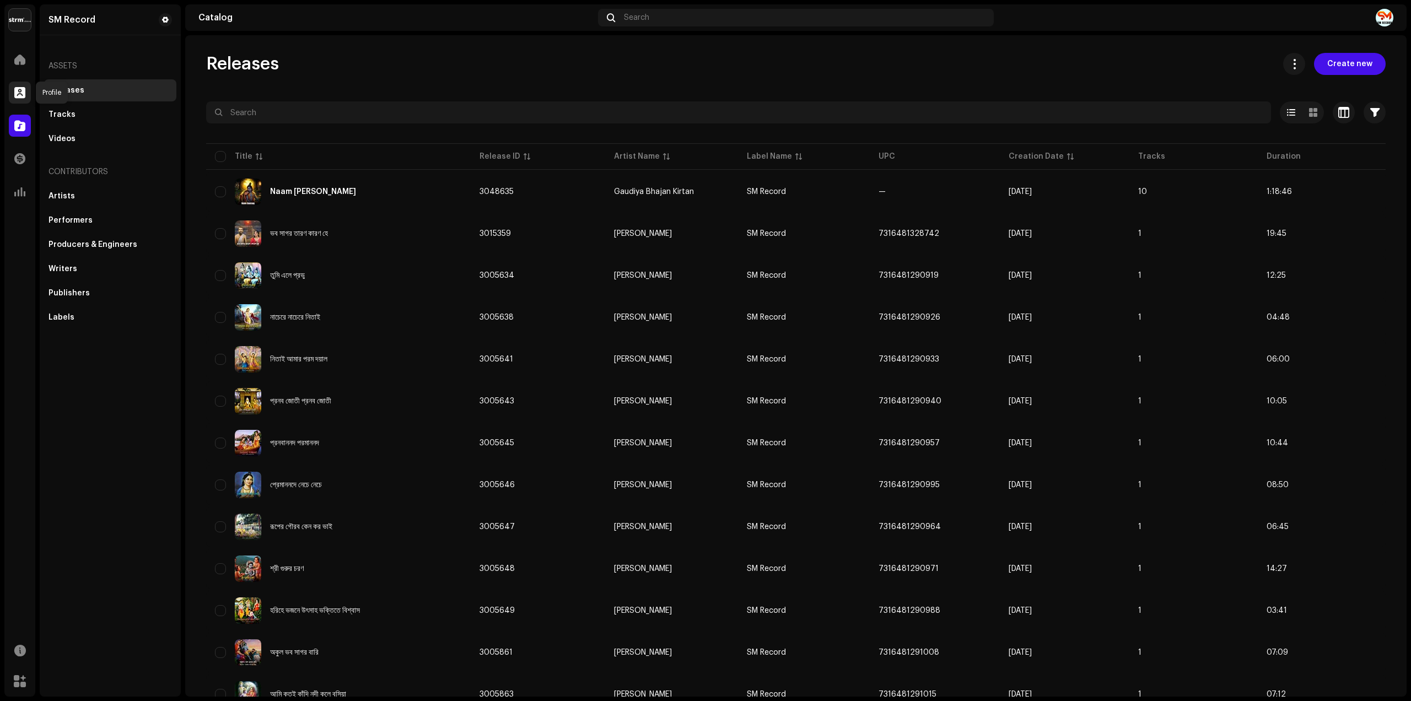
click at [17, 93] on span at bounding box center [19, 92] width 11 height 9
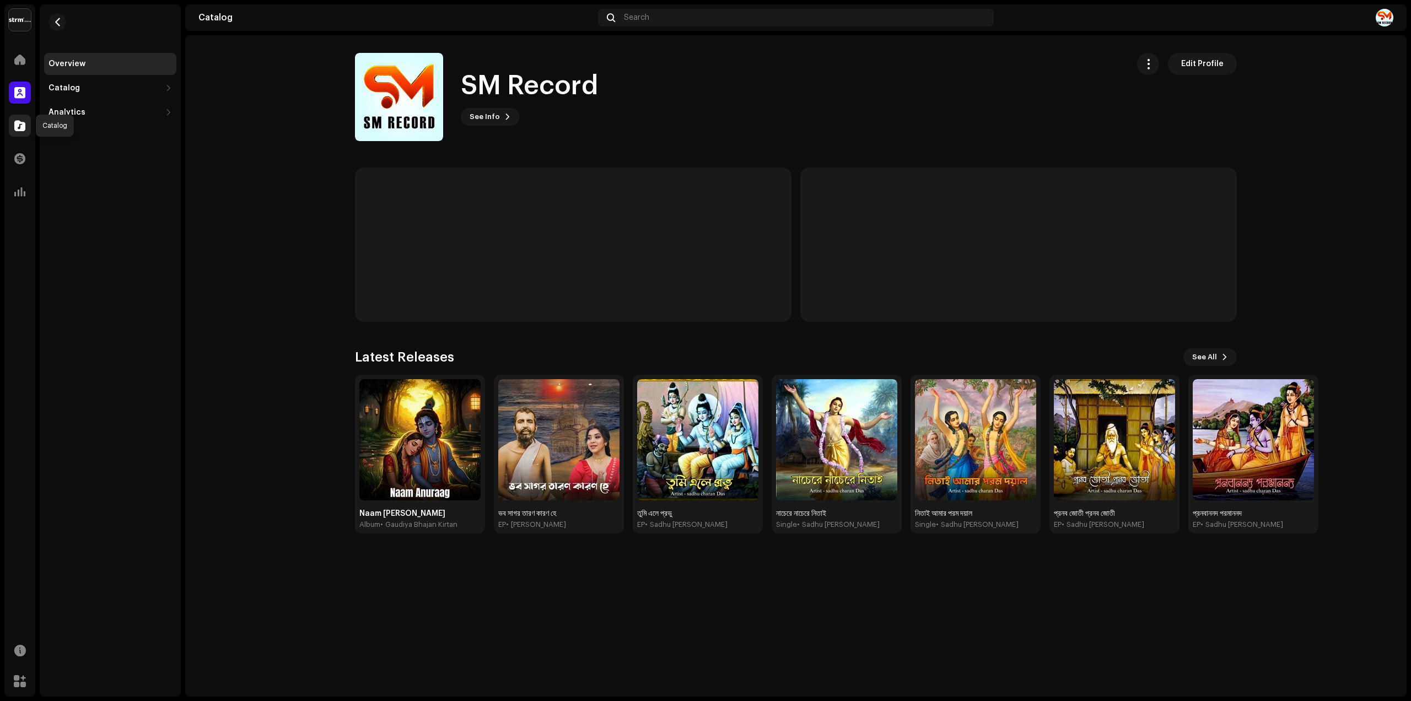
click at [22, 133] on div at bounding box center [20, 126] width 22 height 22
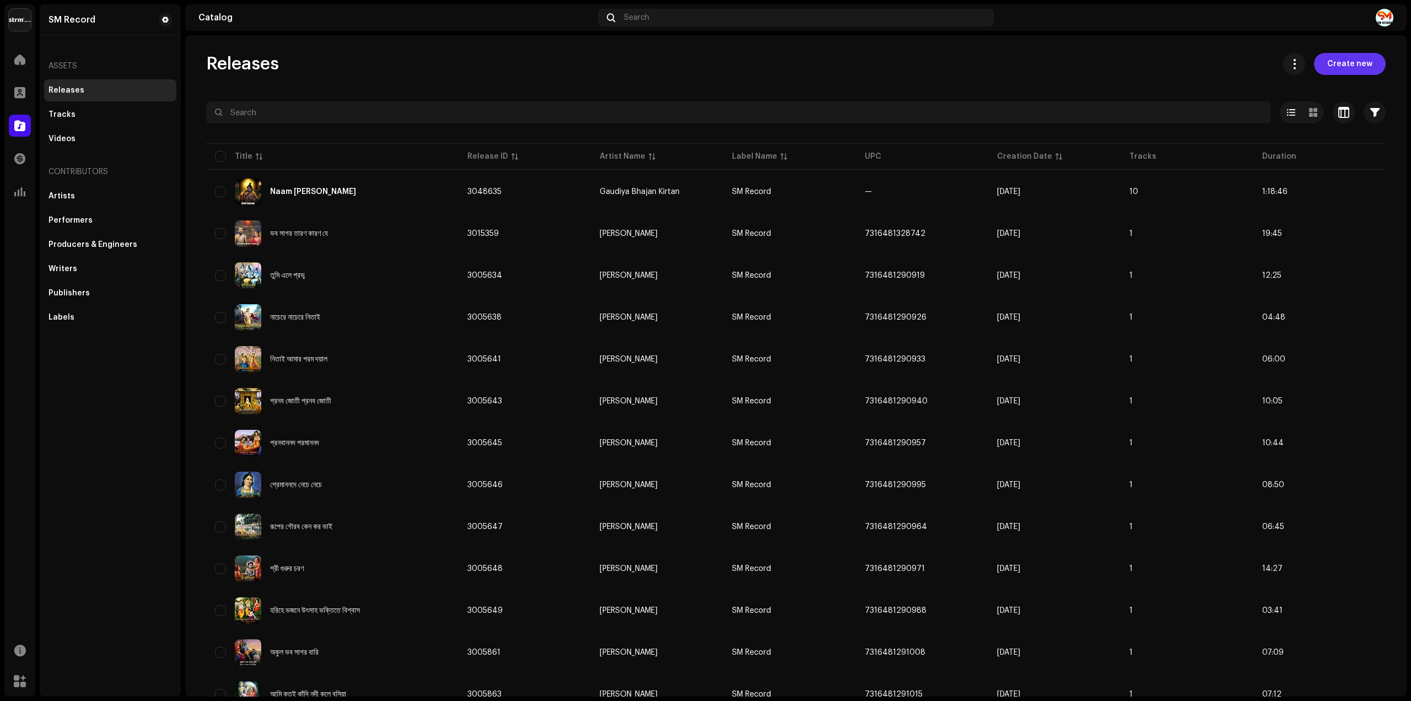
click at [1357, 60] on span "Create new" at bounding box center [1349, 64] width 45 height 22
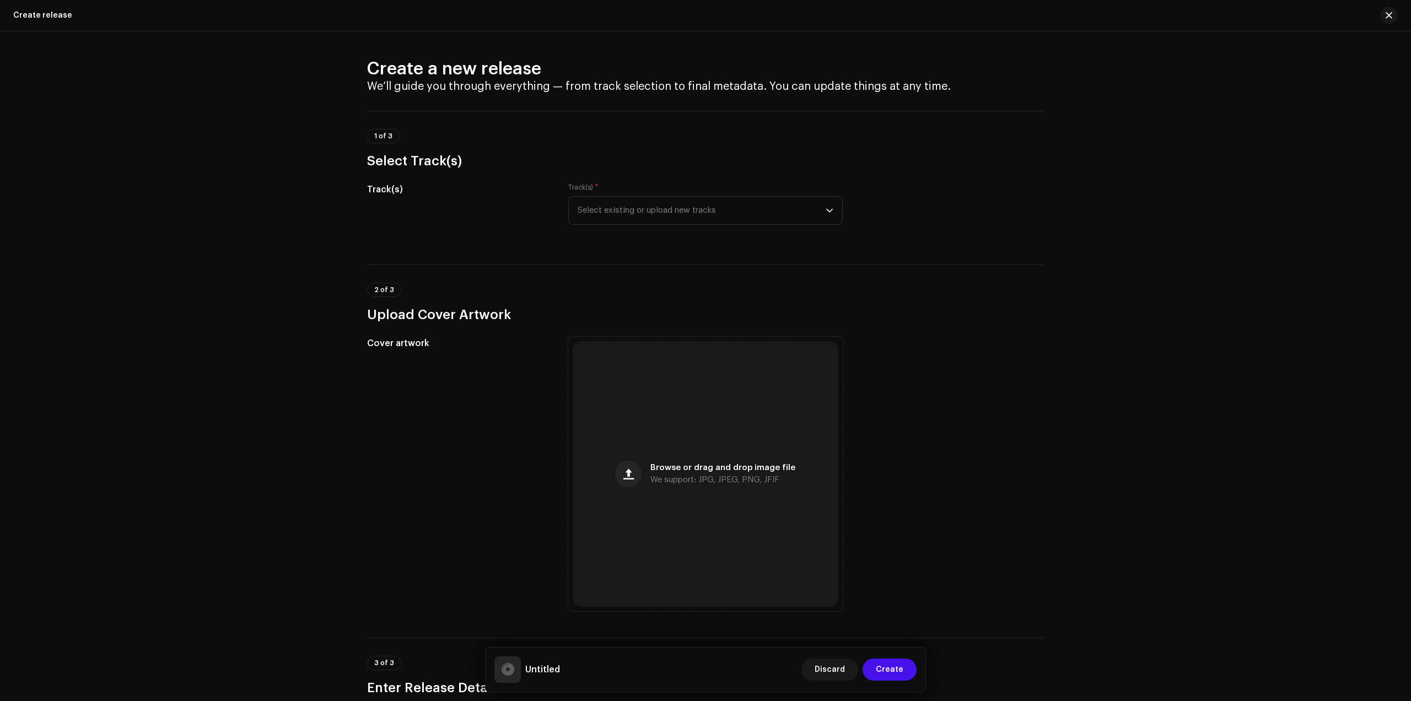
click at [1166, 408] on div "Create a new release We’ll guide you through everything — from track selection …" at bounding box center [705, 366] width 1411 height 670
